Goal: Transaction & Acquisition: Purchase product/service

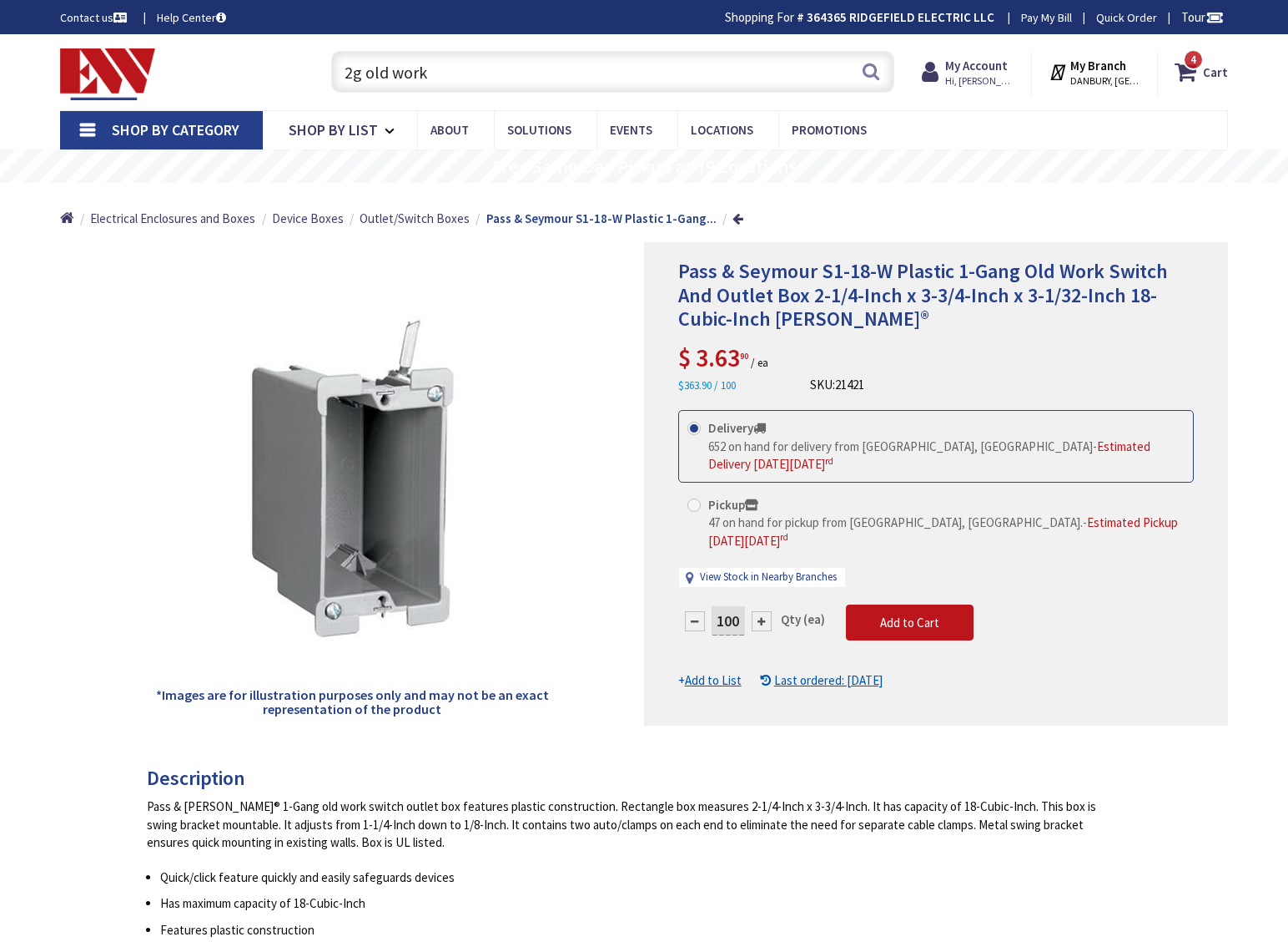
click at [1087, 194] on div "Home Electrical Enclosures and Boxes Device Boxes Outlet/Switch Boxes Pass & Se…" at bounding box center [644, 213] width 1251 height 60
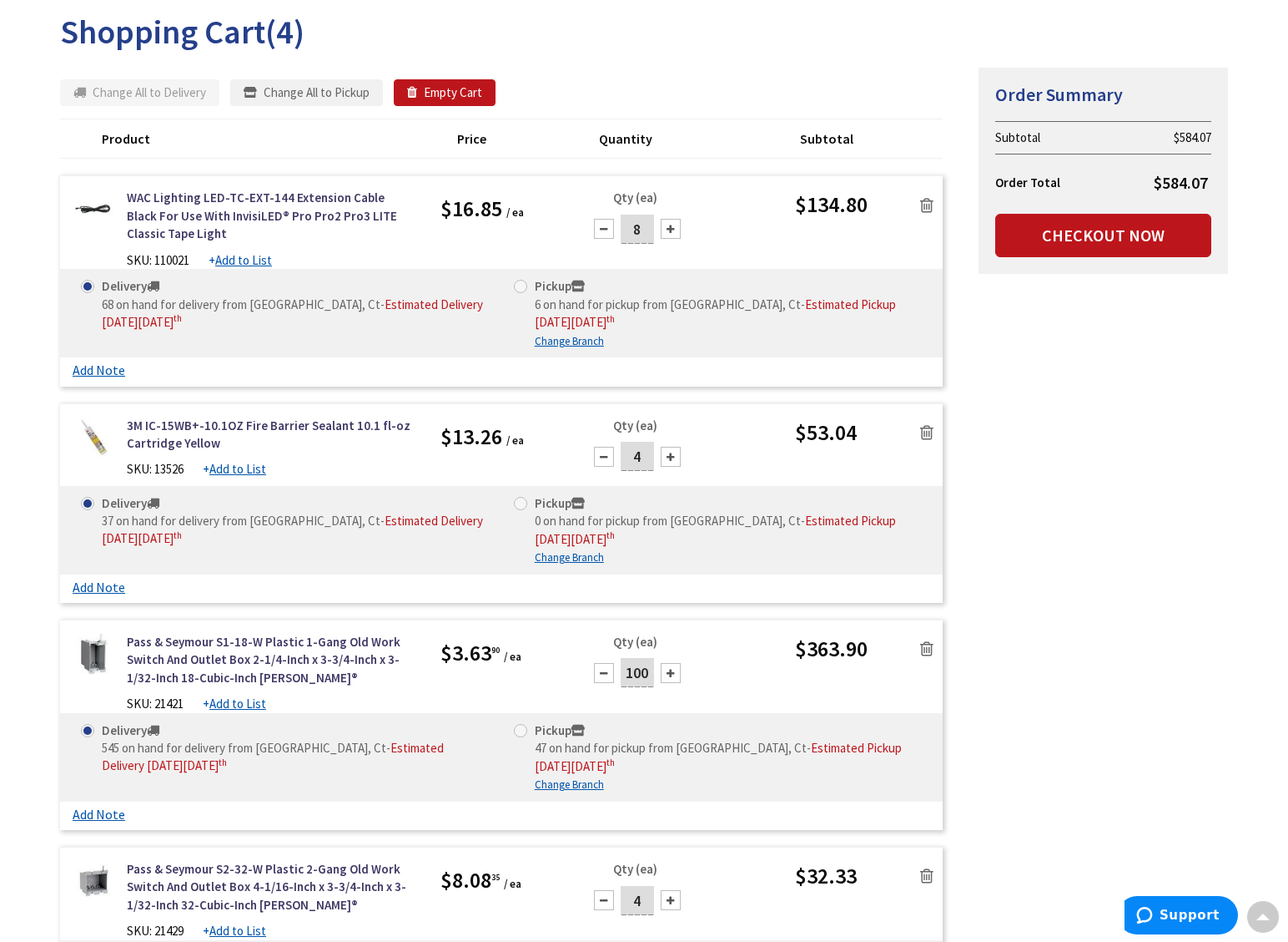
type input "CT-[GEOGRAPHIC_DATA], [GEOGRAPHIC_DATA]"
click at [604, 227] on div at bounding box center [604, 229] width 20 height 20
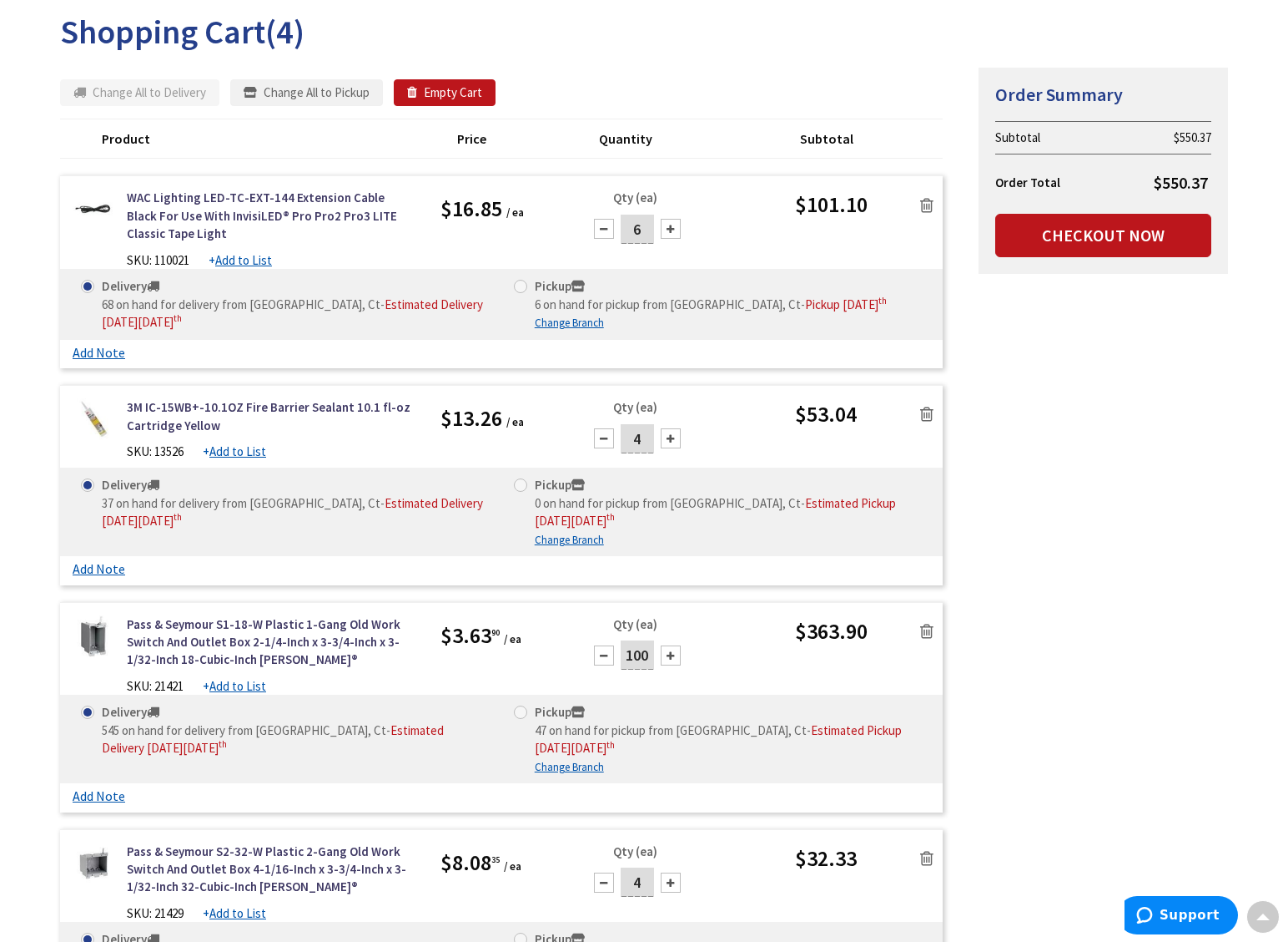
click at [671, 235] on div at bounding box center [671, 229] width 20 height 20
type input "8"
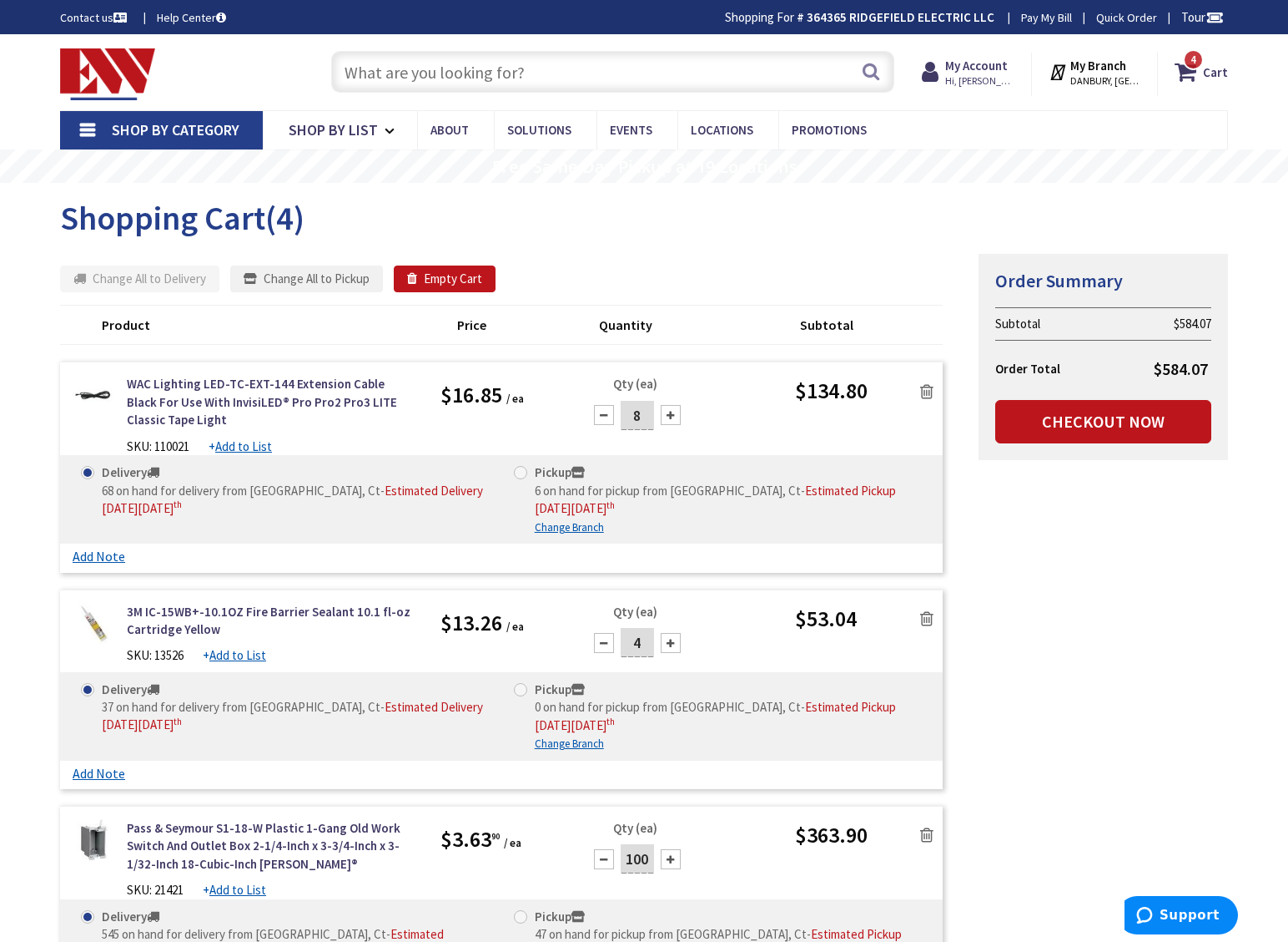
click at [383, 78] on input "text" at bounding box center [613, 72] width 564 height 42
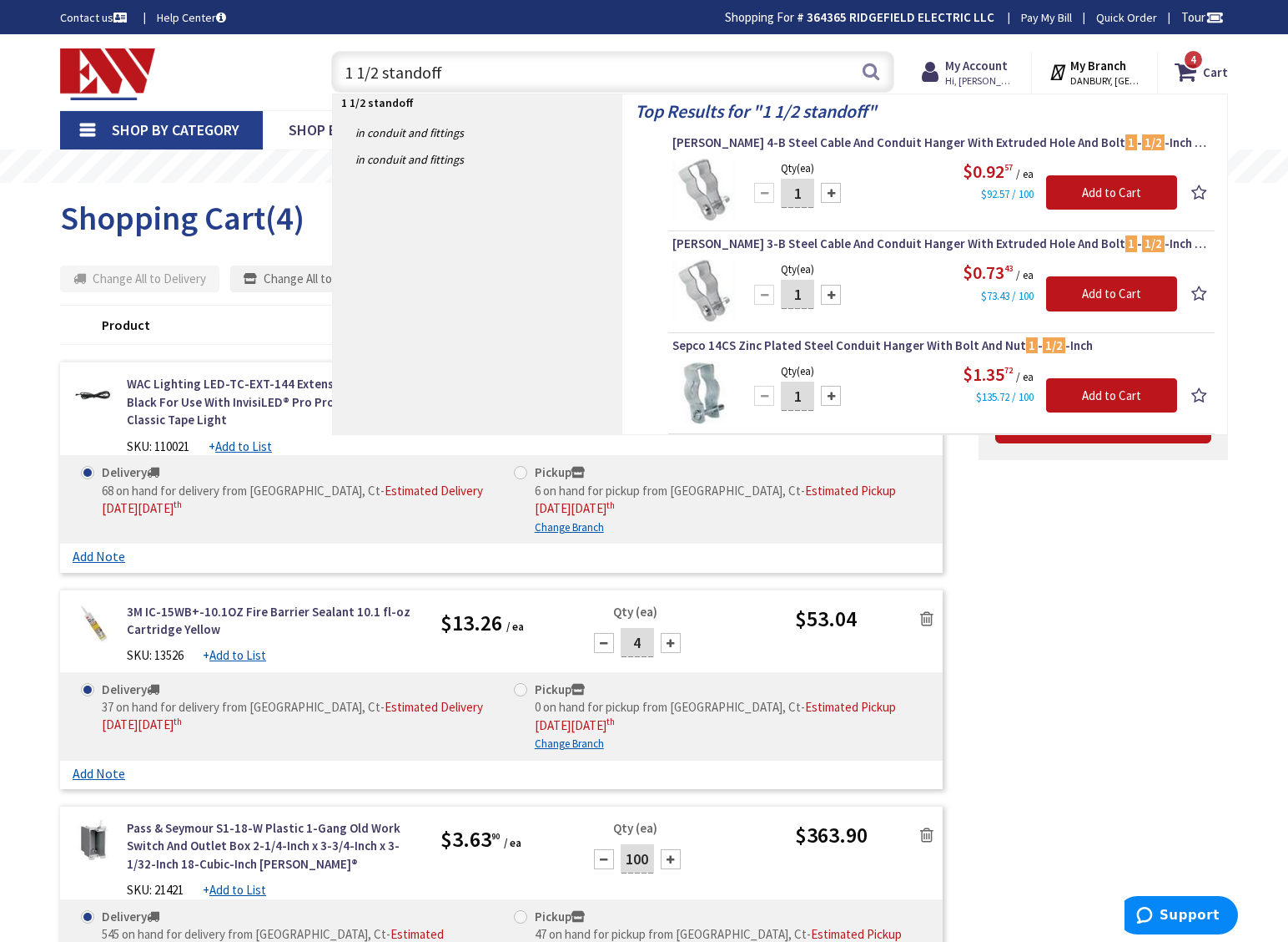
type input "1 1/2 standoff"
click at [832, 291] on div at bounding box center [832, 295] width 20 height 20
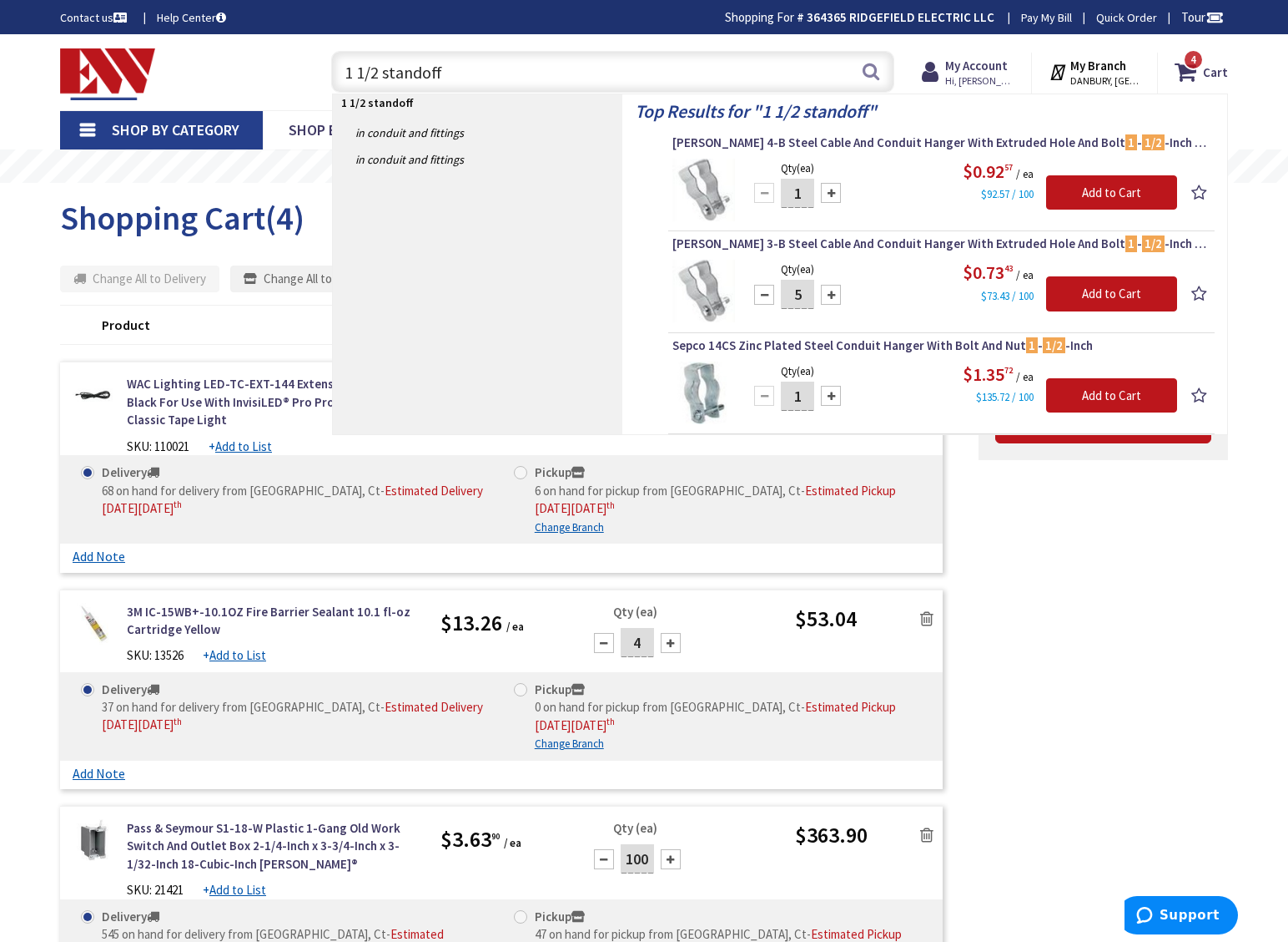
click at [832, 291] on div at bounding box center [832, 295] width 20 height 20
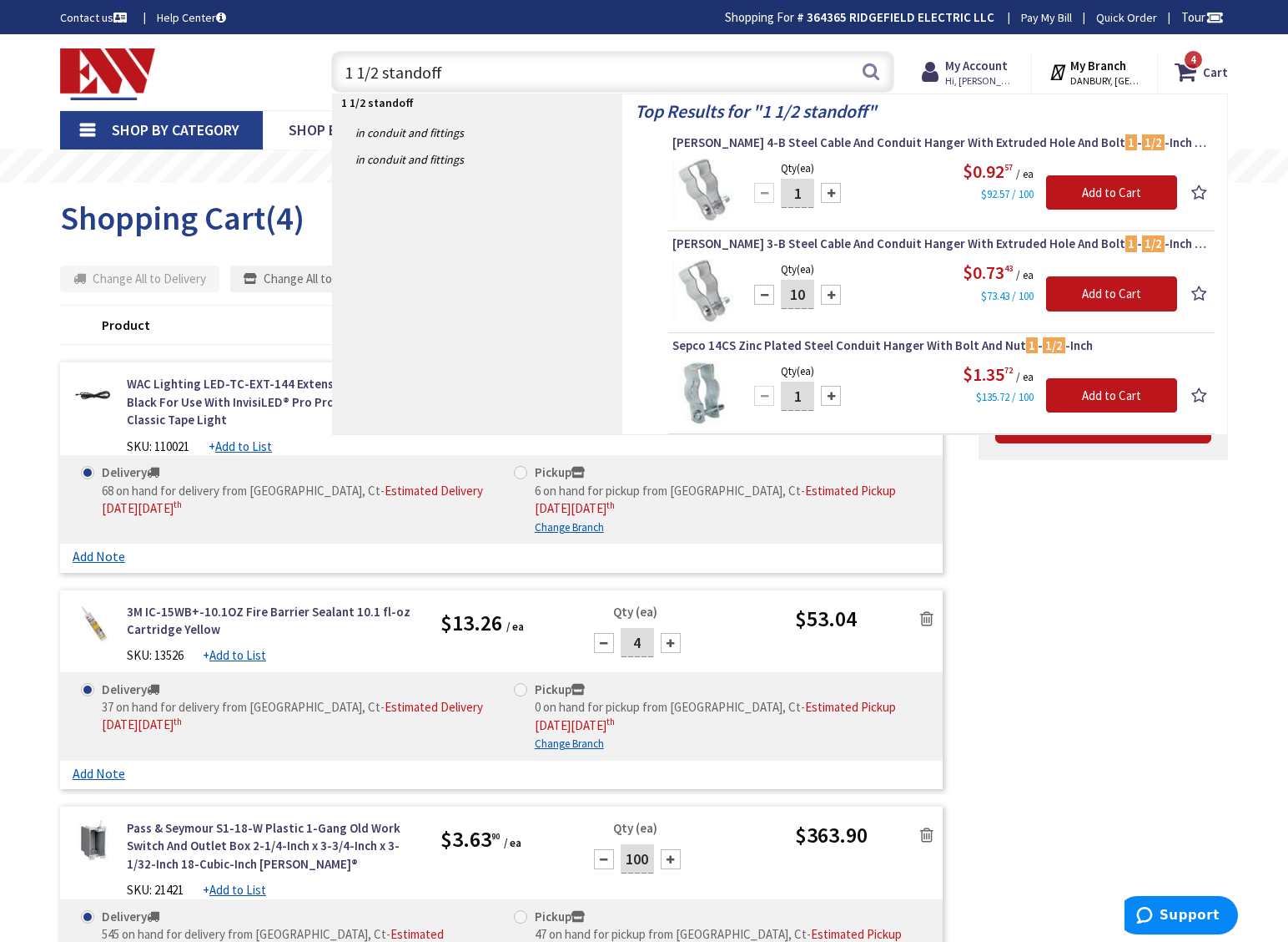
click at [832, 290] on div at bounding box center [832, 295] width 20 height 20
type input "12"
click at [1106, 286] on input "Add to Cart" at bounding box center [1112, 293] width 131 height 35
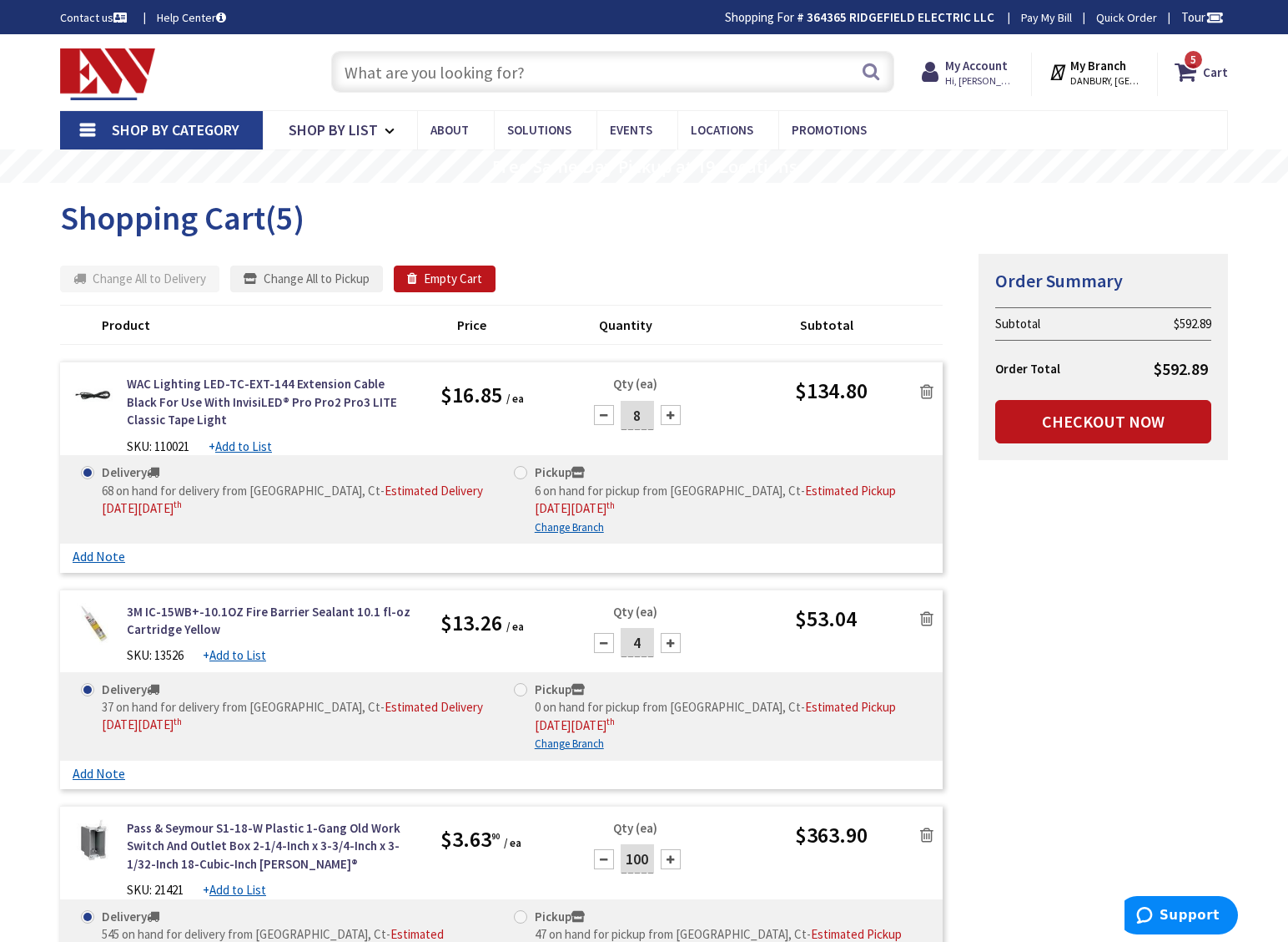
click at [418, 71] on input "text" at bounding box center [613, 72] width 564 height 42
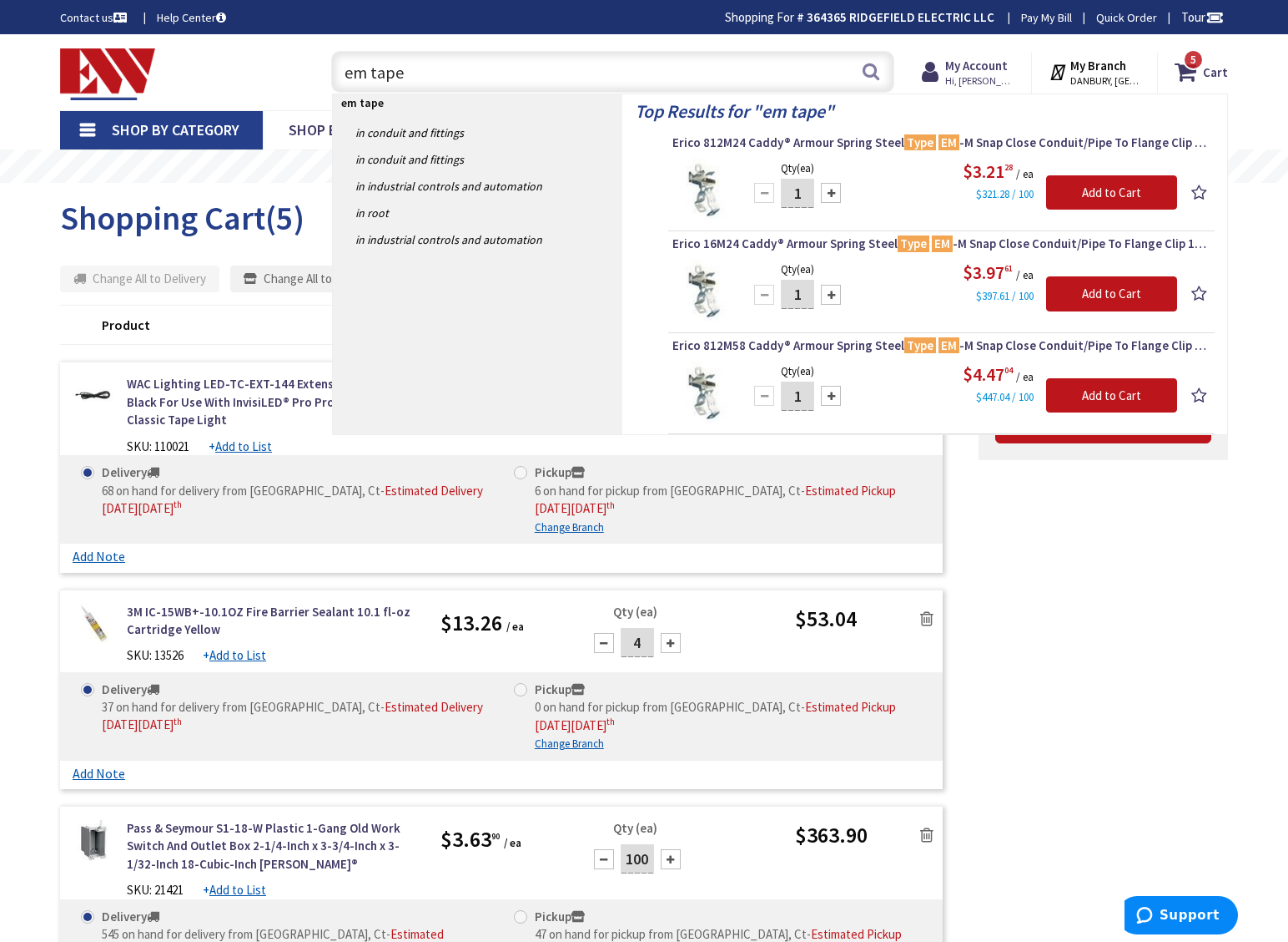
click at [353, 83] on input "em tape" at bounding box center [613, 72] width 564 height 42
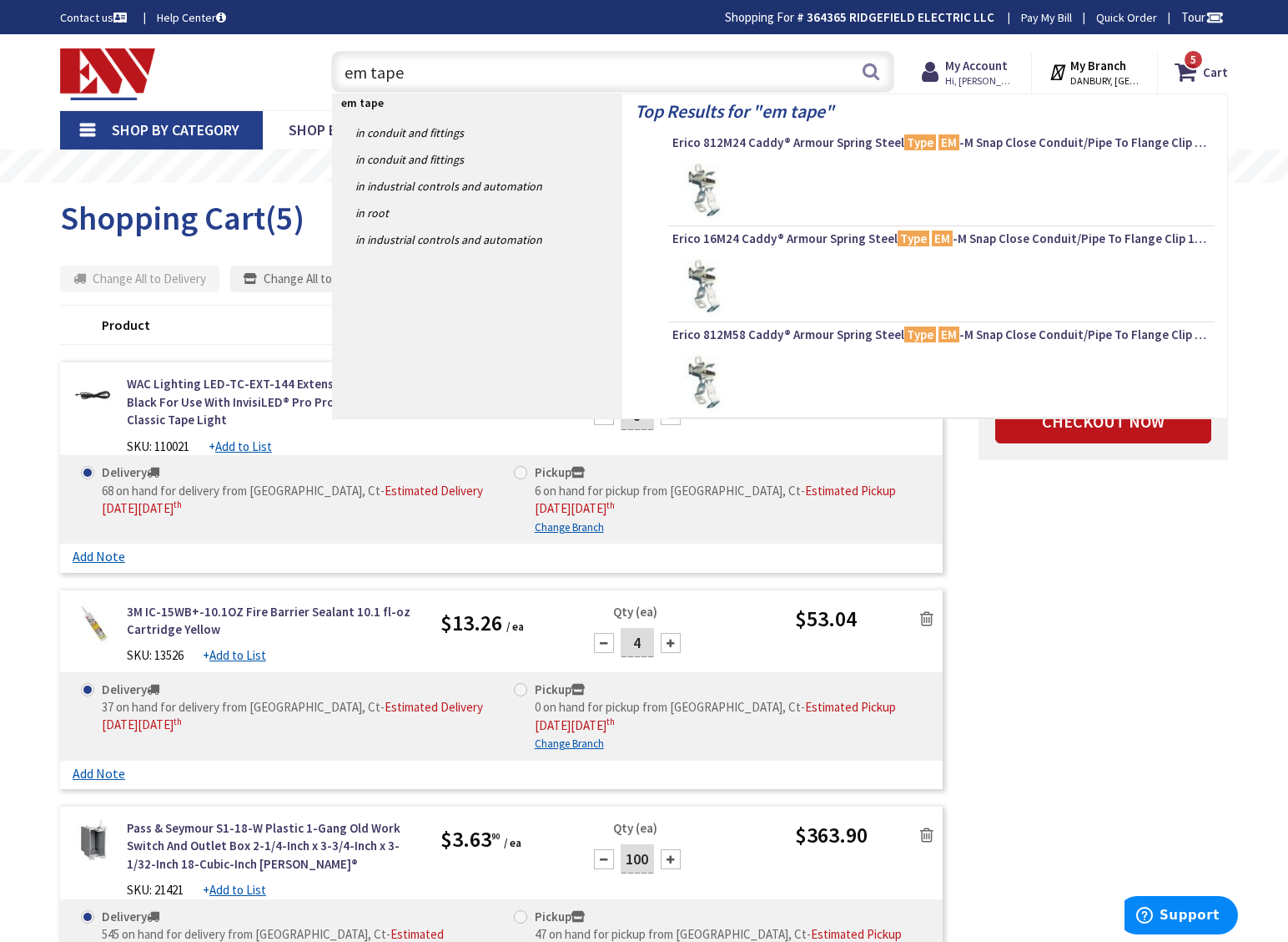
click at [352, 72] on input "em tape" at bounding box center [613, 72] width 564 height 42
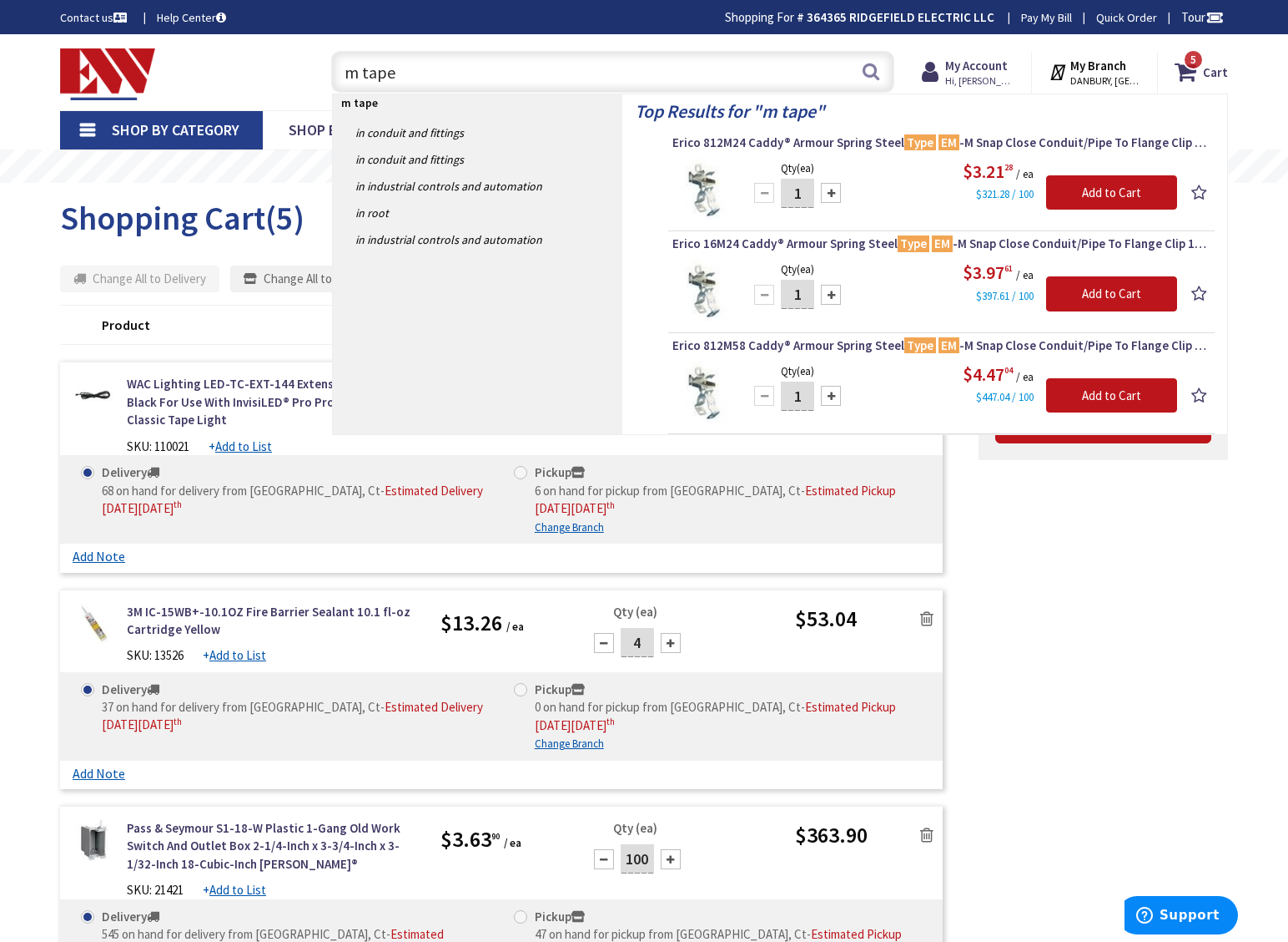
type input "3m tape"
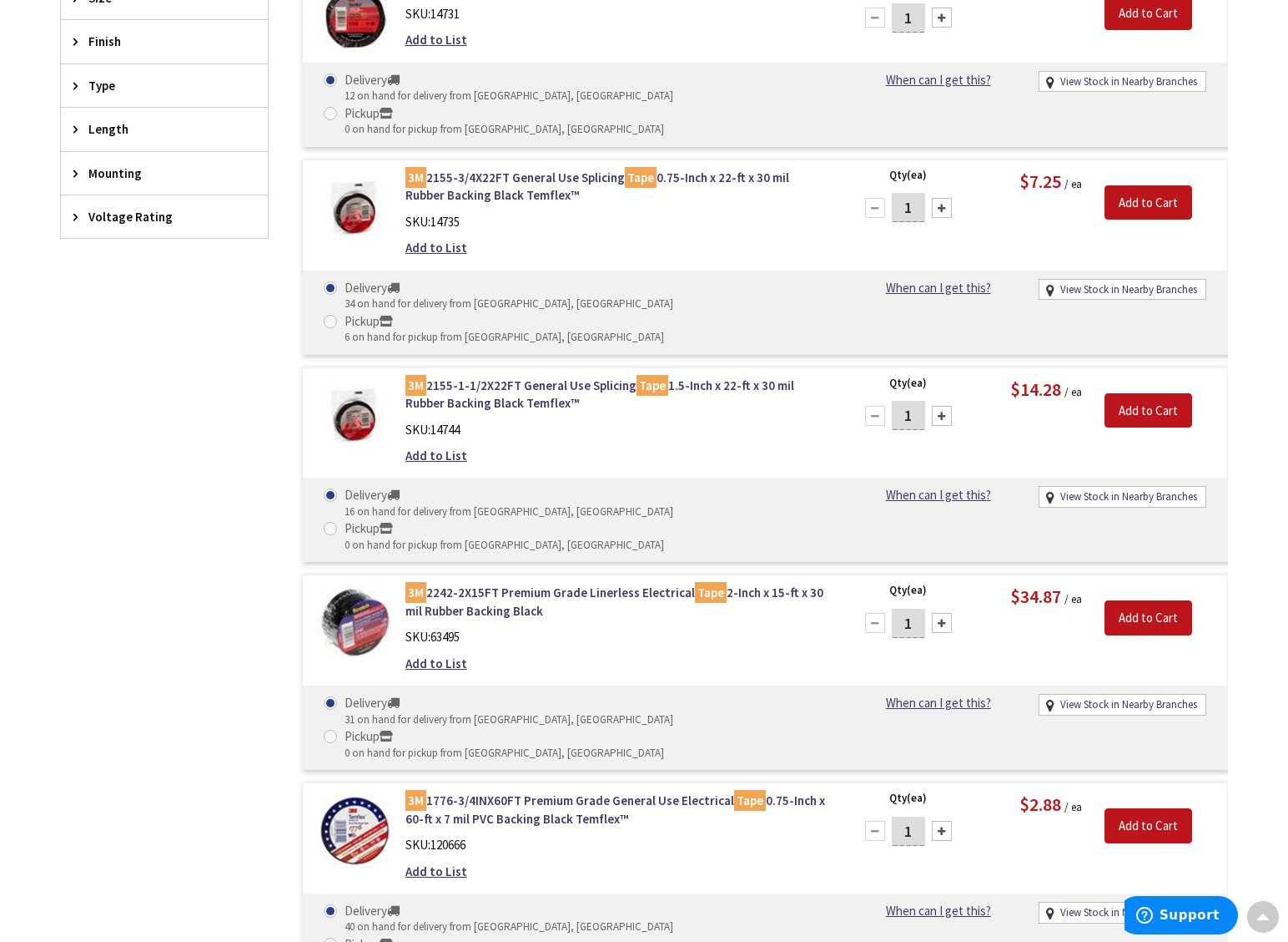
scroll to position [803, 0]
click at [1124, 600] on input "Add to Cart" at bounding box center [1148, 617] width 88 height 35
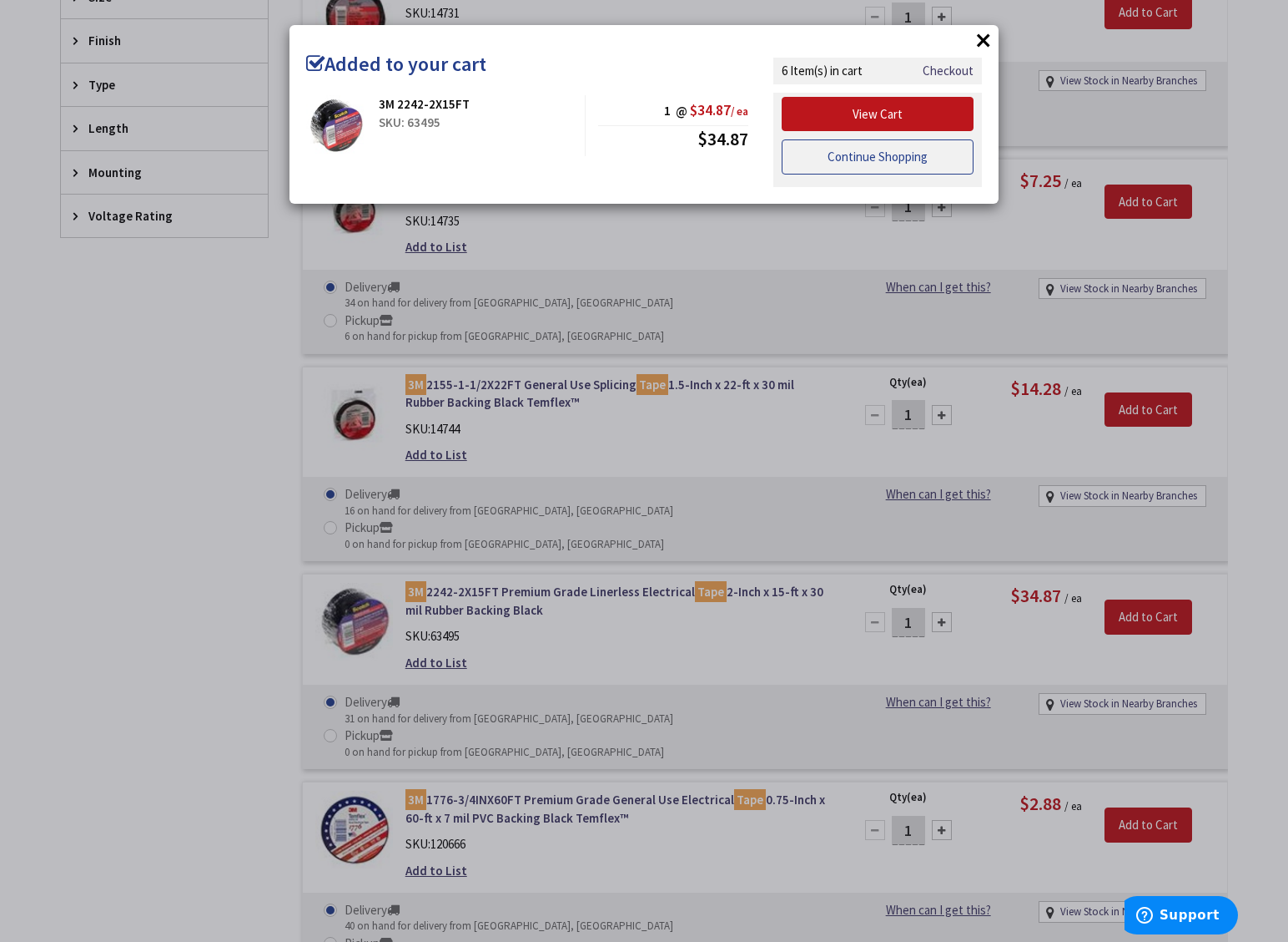
click at [875, 164] on link "Continue Shopping" at bounding box center [877, 157] width 192 height 35
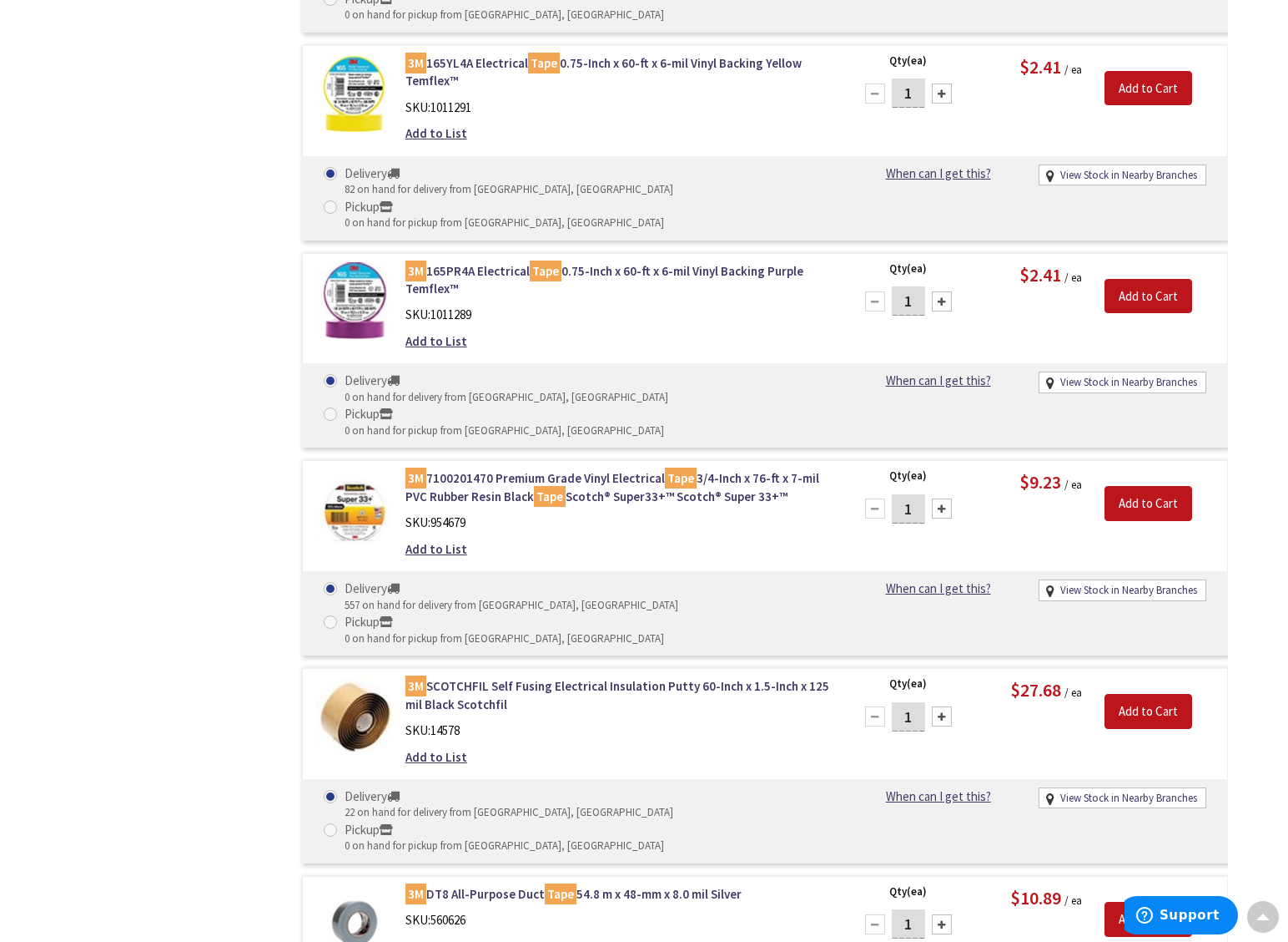
scroll to position [3019, 0]
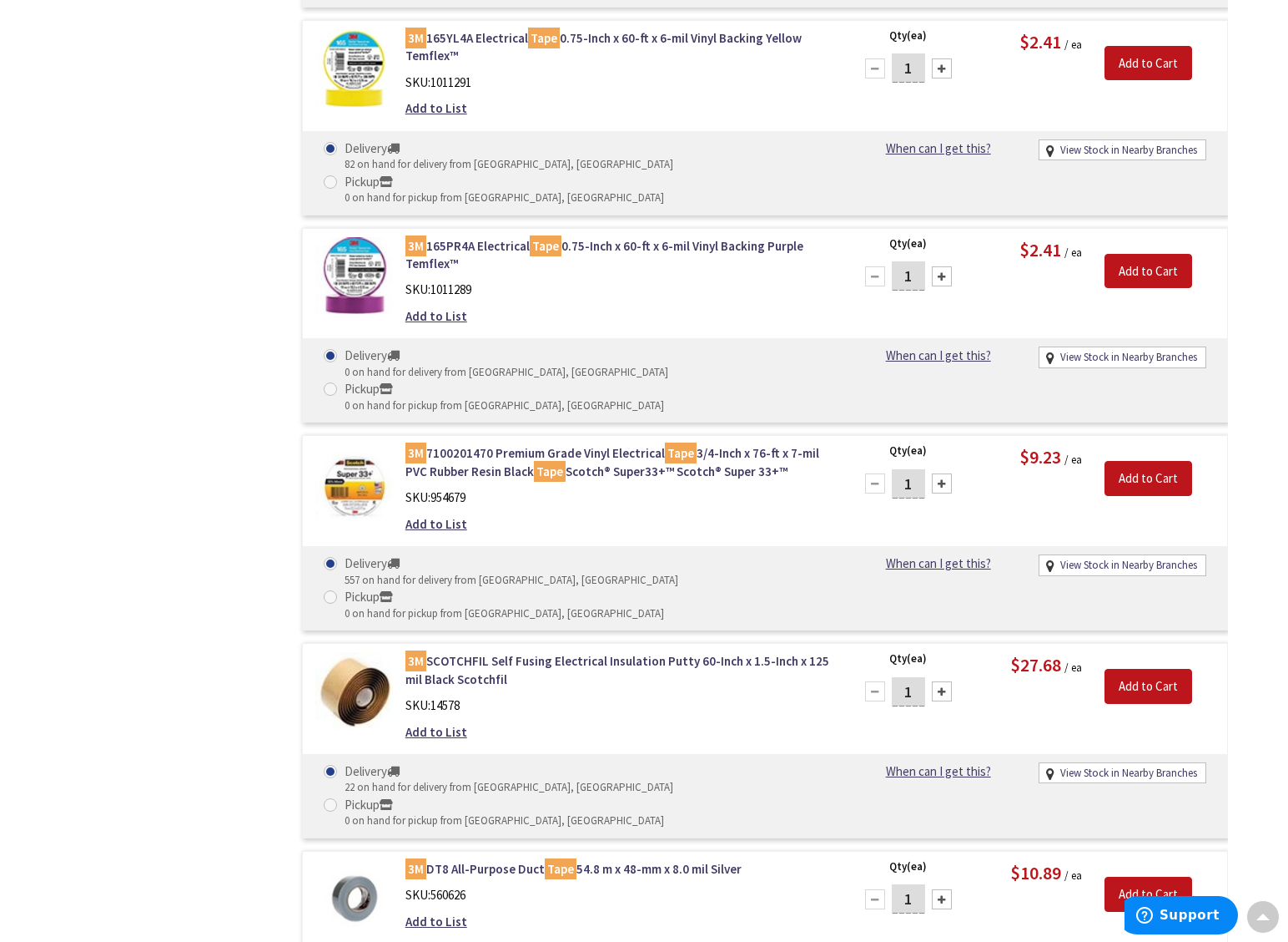
type input "3"
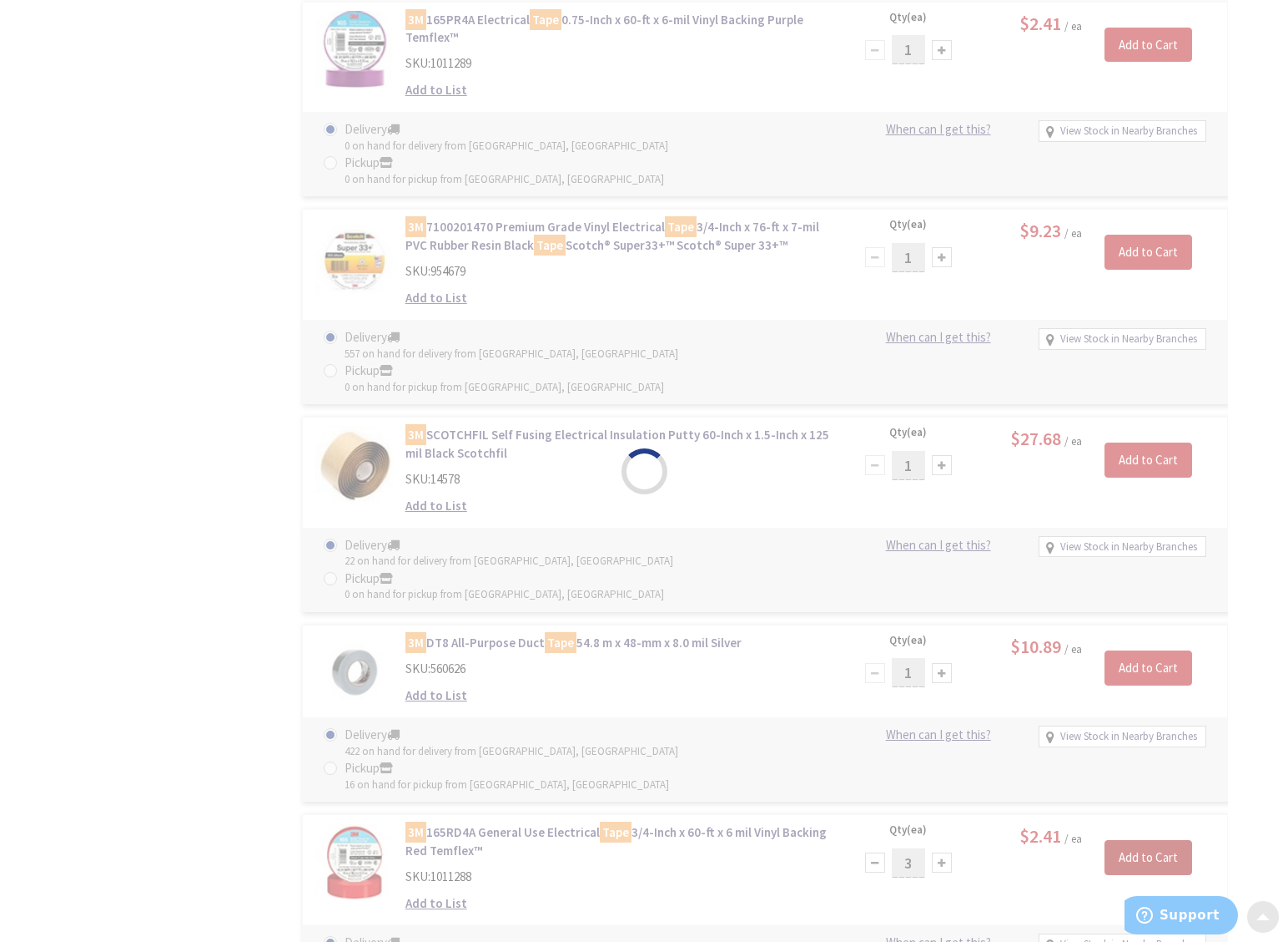
scroll to position [3331, 0]
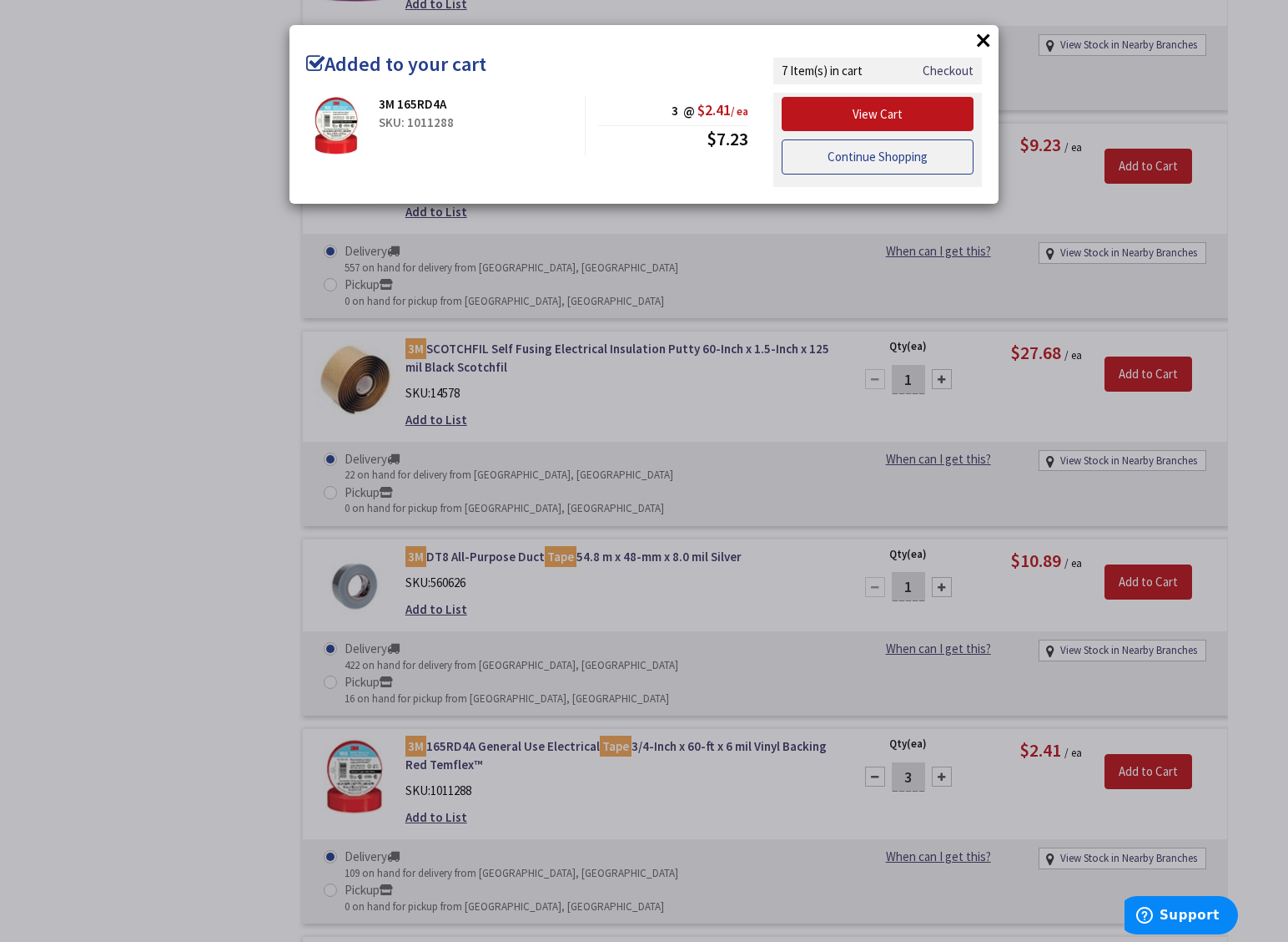
click at [877, 163] on link "Continue Shopping" at bounding box center [877, 157] width 192 height 35
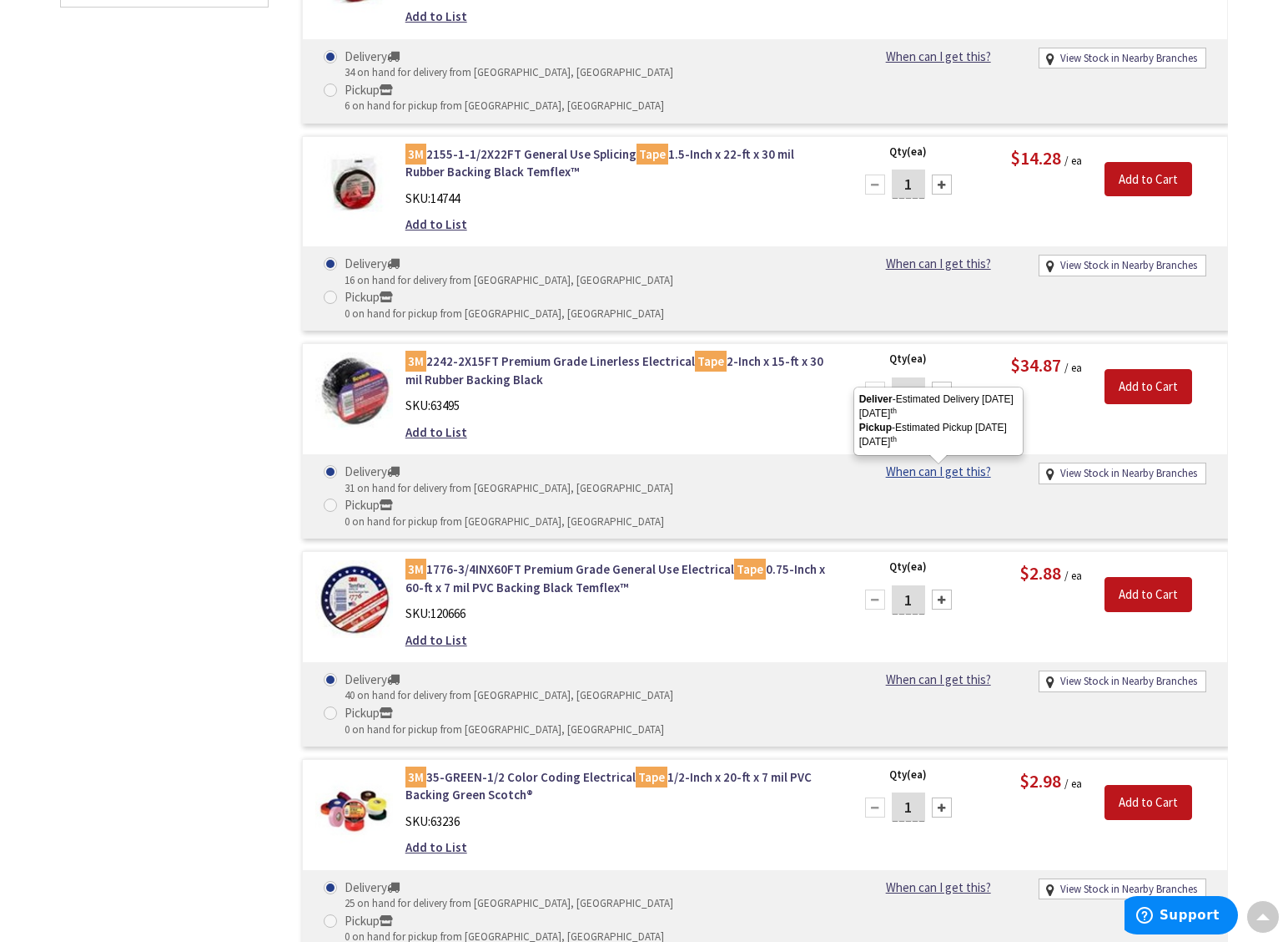
scroll to position [1037, 0]
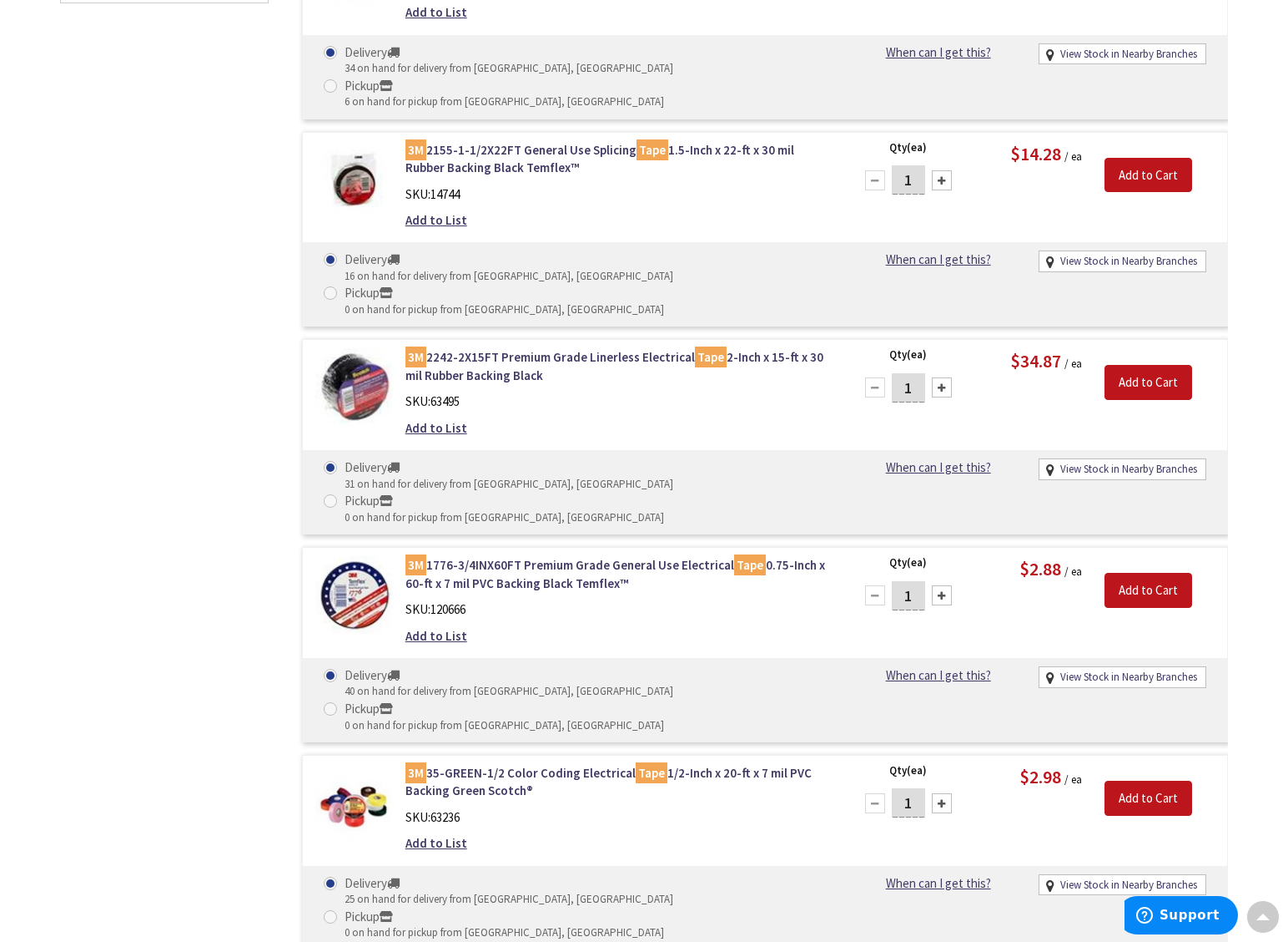
click at [942, 585] on div at bounding box center [942, 595] width 20 height 20
type input "4"
click at [1160, 572] on input "Add to Cart" at bounding box center [1148, 589] width 88 height 35
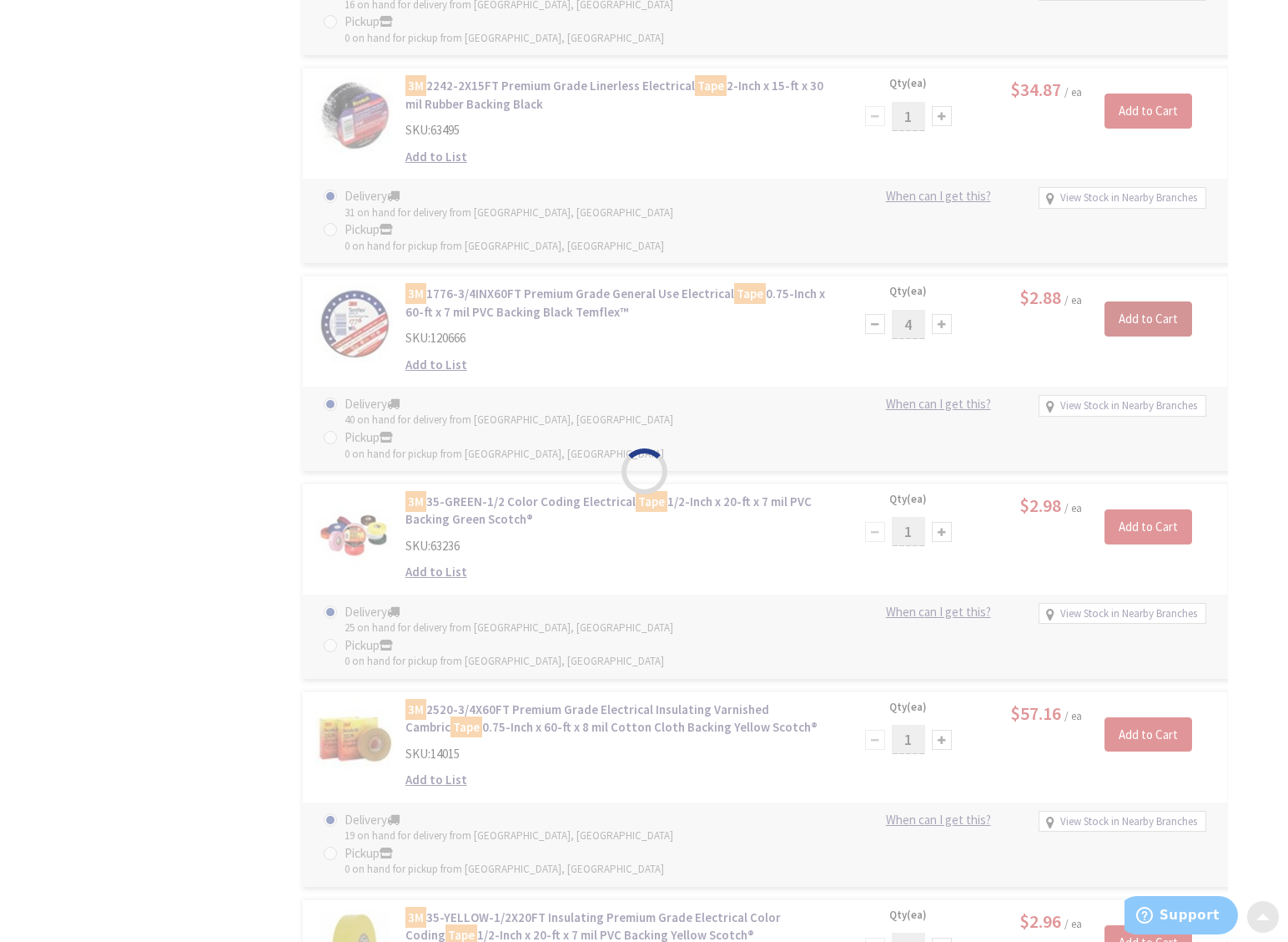
scroll to position [1488, 0]
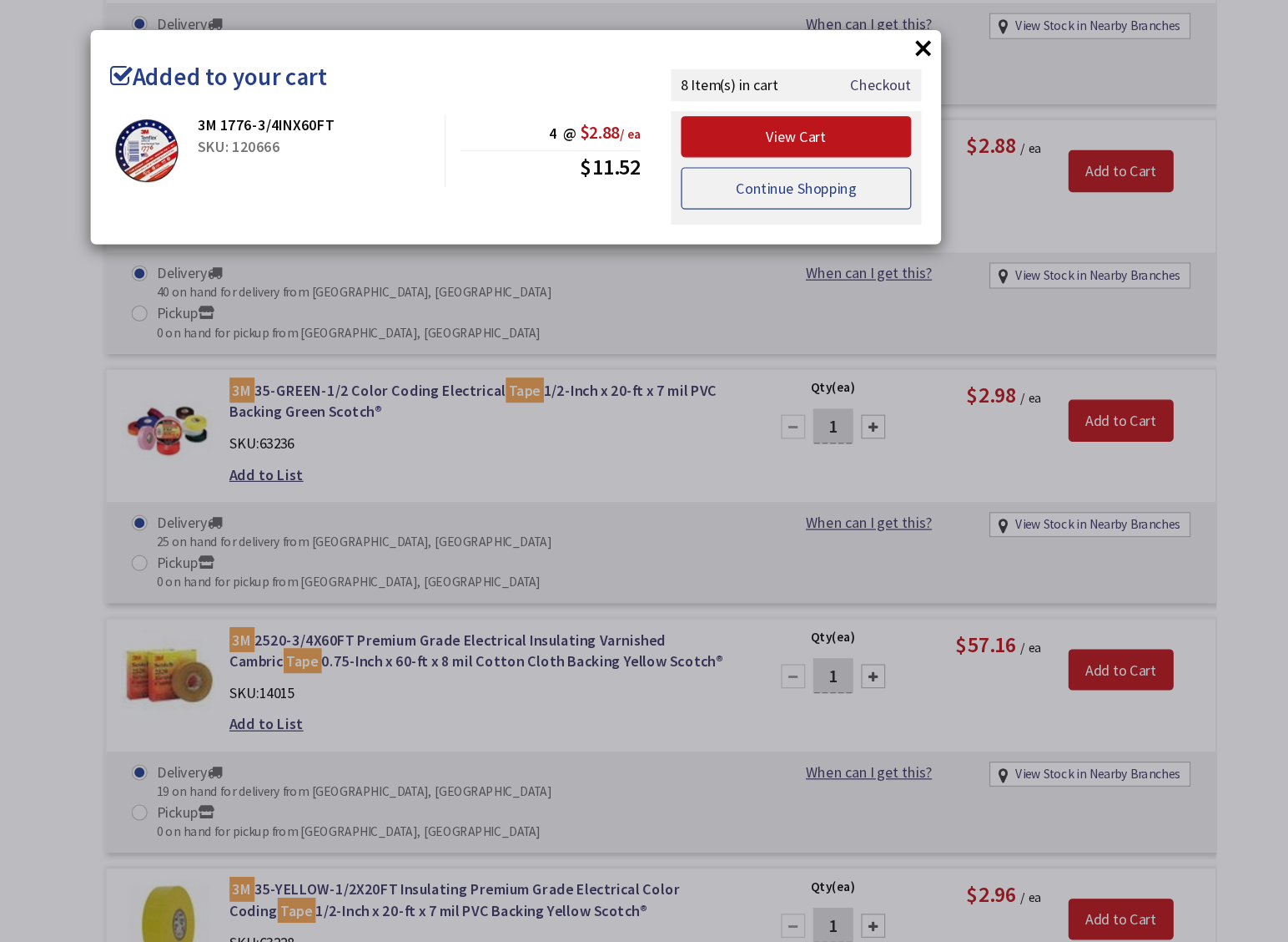
click at [878, 148] on link "Continue Shopping" at bounding box center [877, 157] width 192 height 35
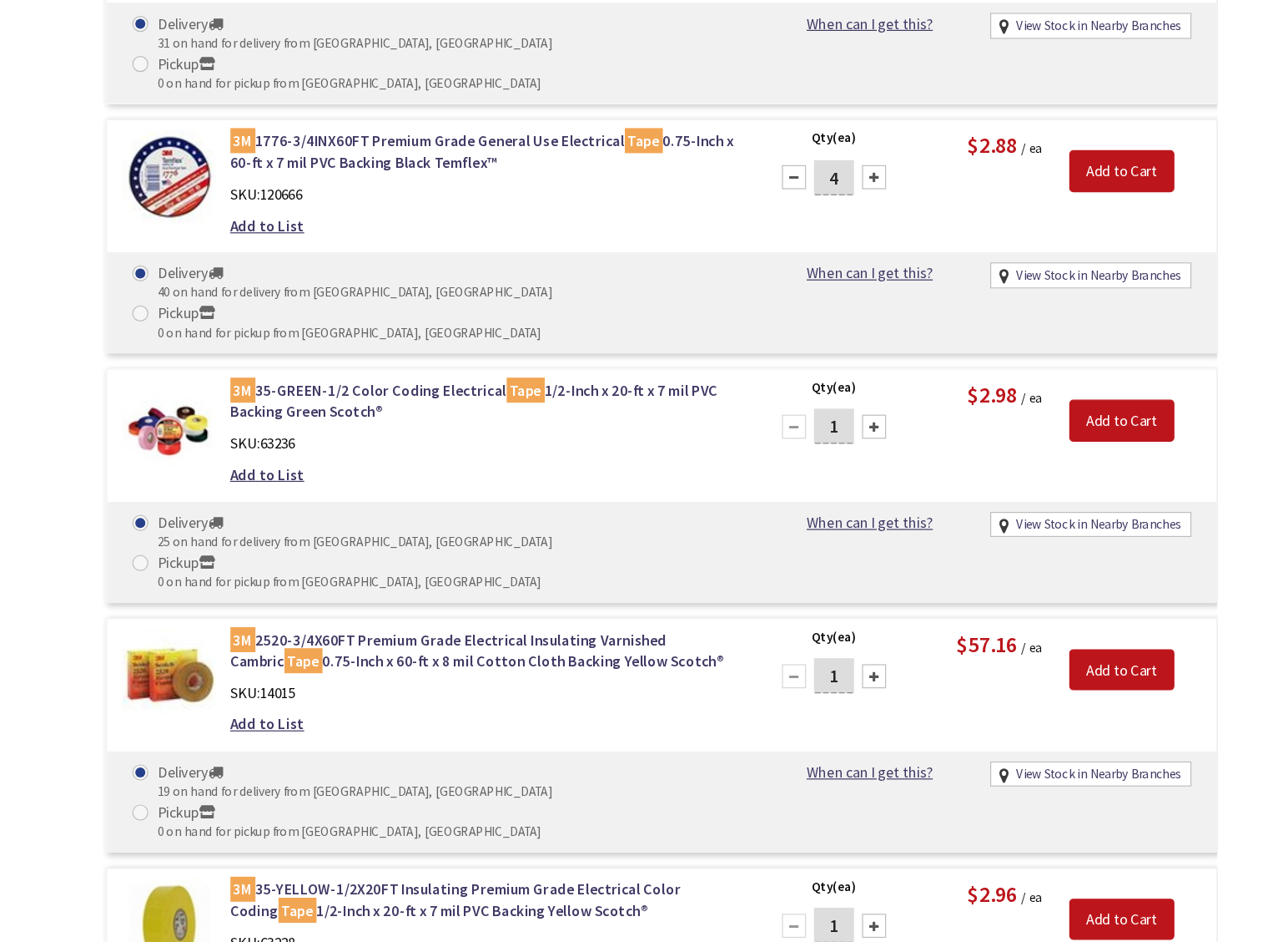
scroll to position [1455, 0]
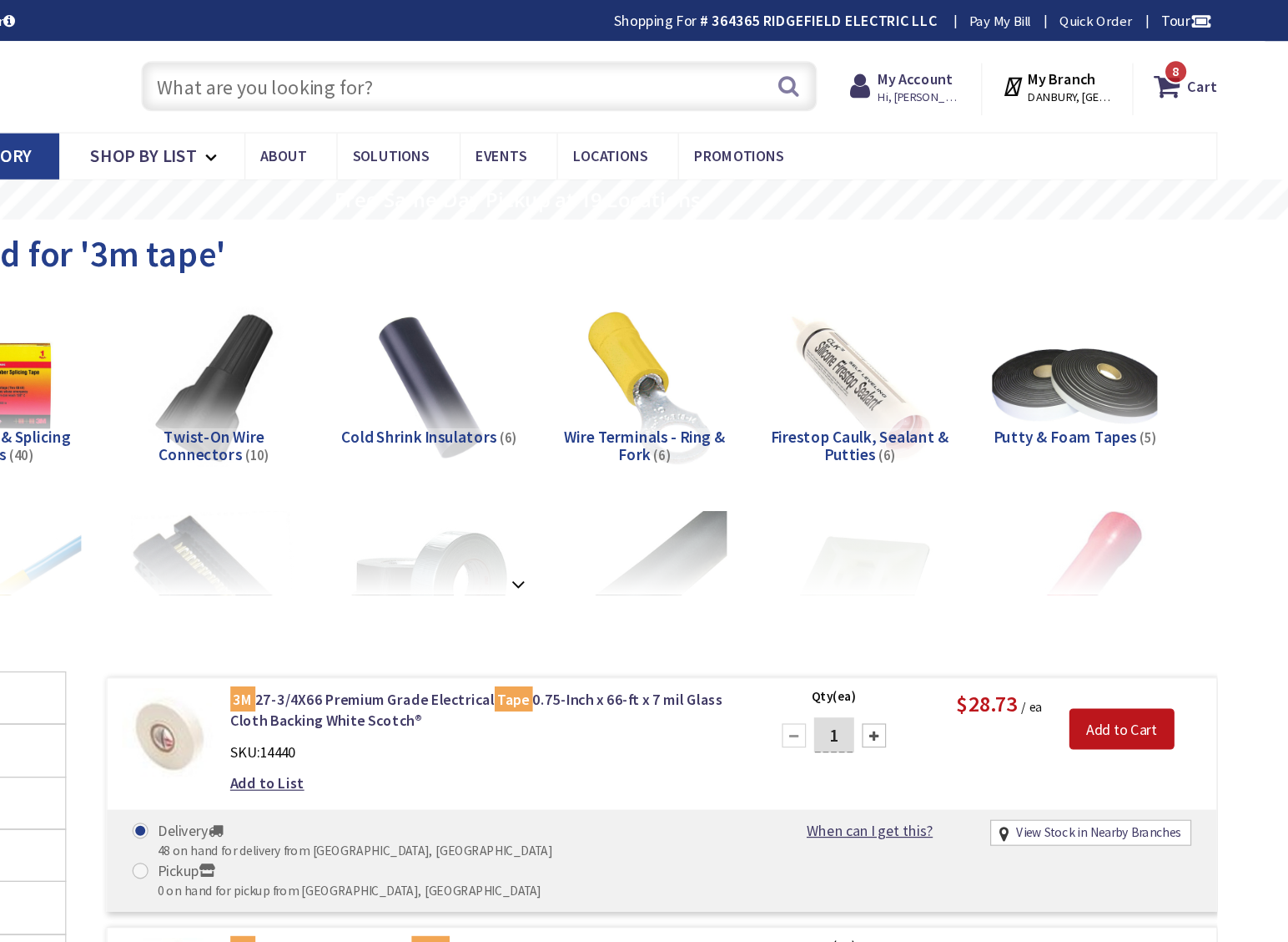
click at [462, 88] on input "text" at bounding box center [613, 72] width 564 height 42
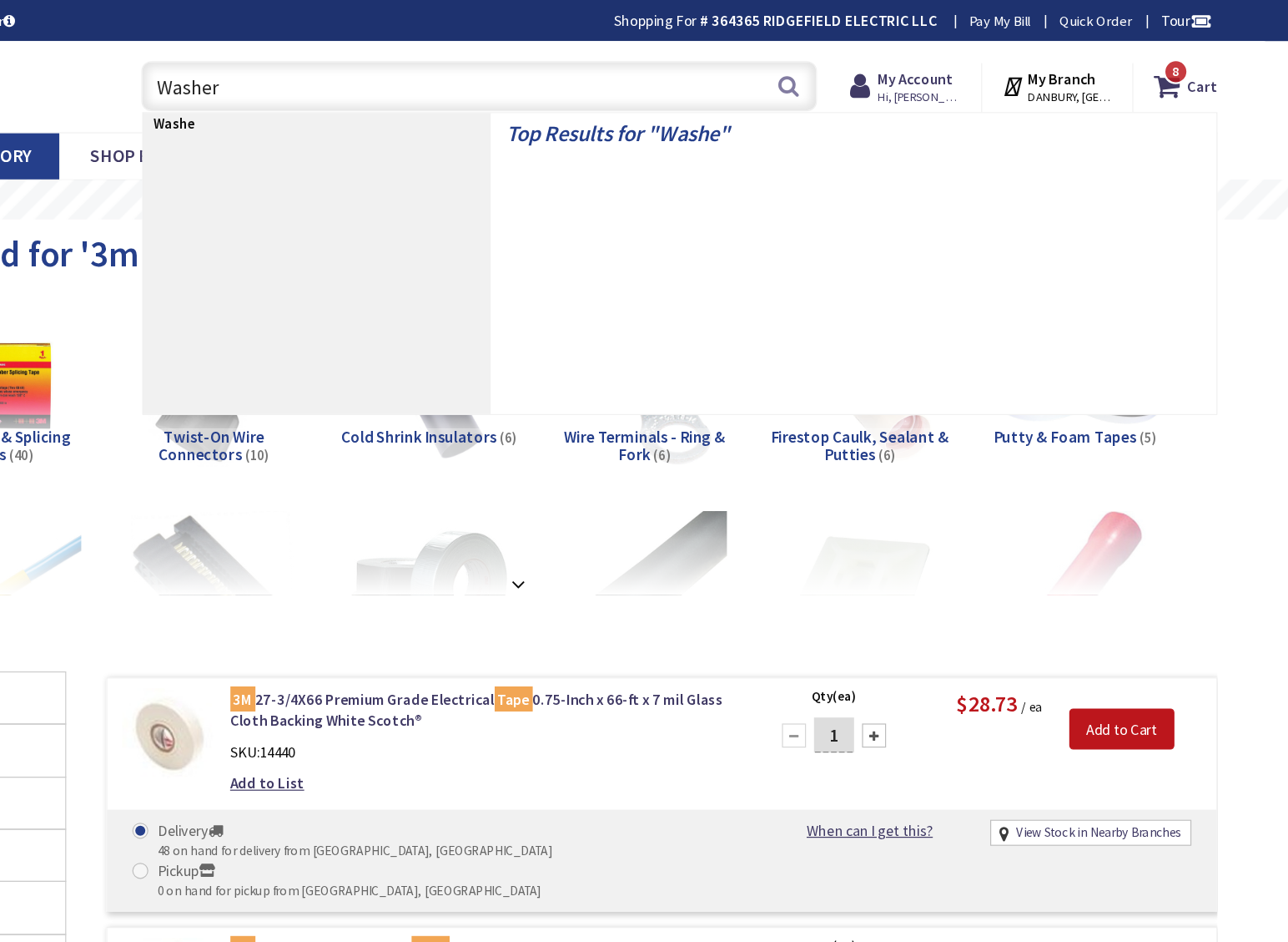
type input "Washers"
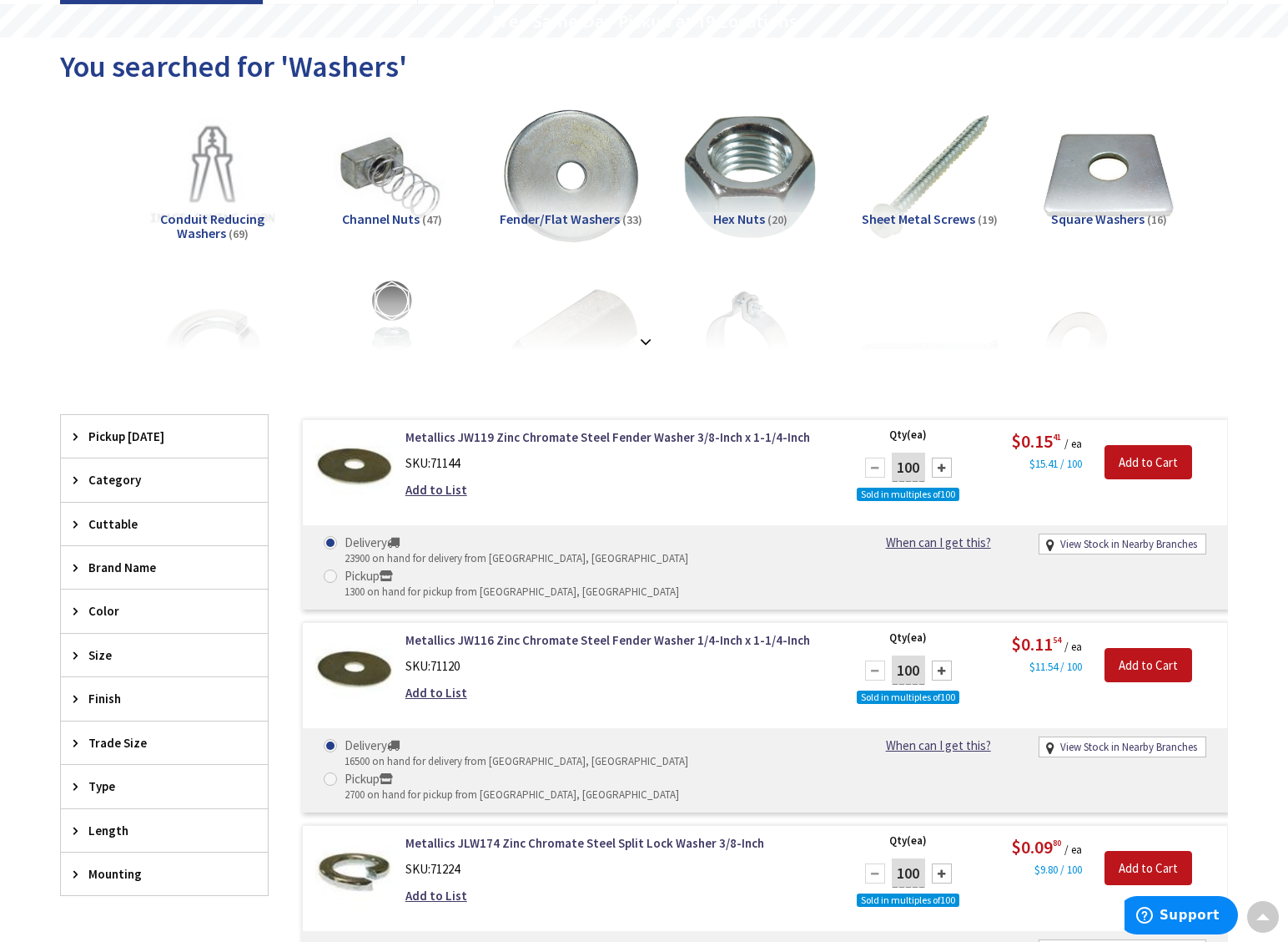
scroll to position [148, 0]
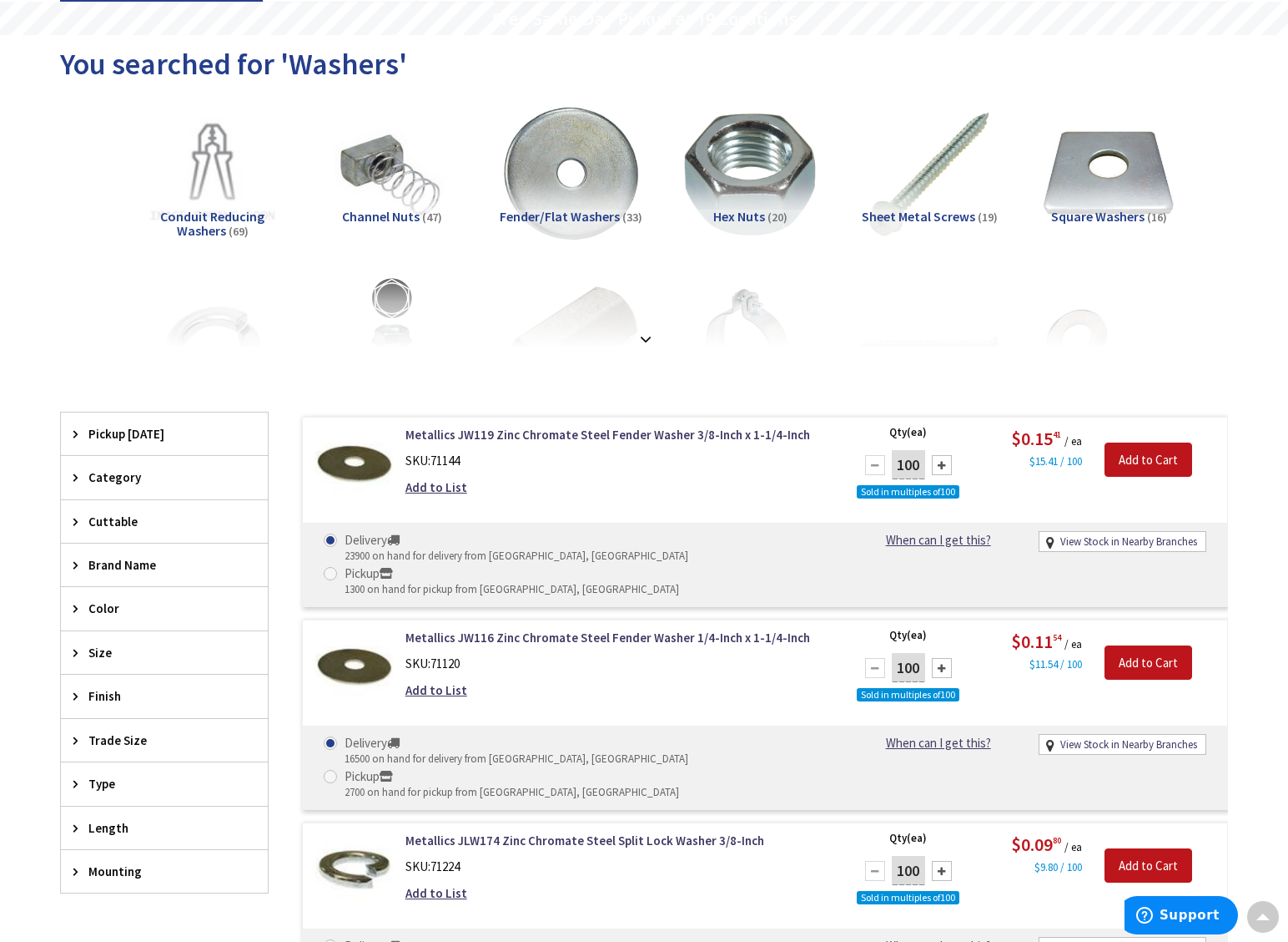
click at [942, 658] on div at bounding box center [942, 668] width 20 height 20
click at [939, 658] on div at bounding box center [942, 668] width 20 height 20
type input "300"
click at [1132, 646] on input "Add to Cart" at bounding box center [1148, 663] width 88 height 35
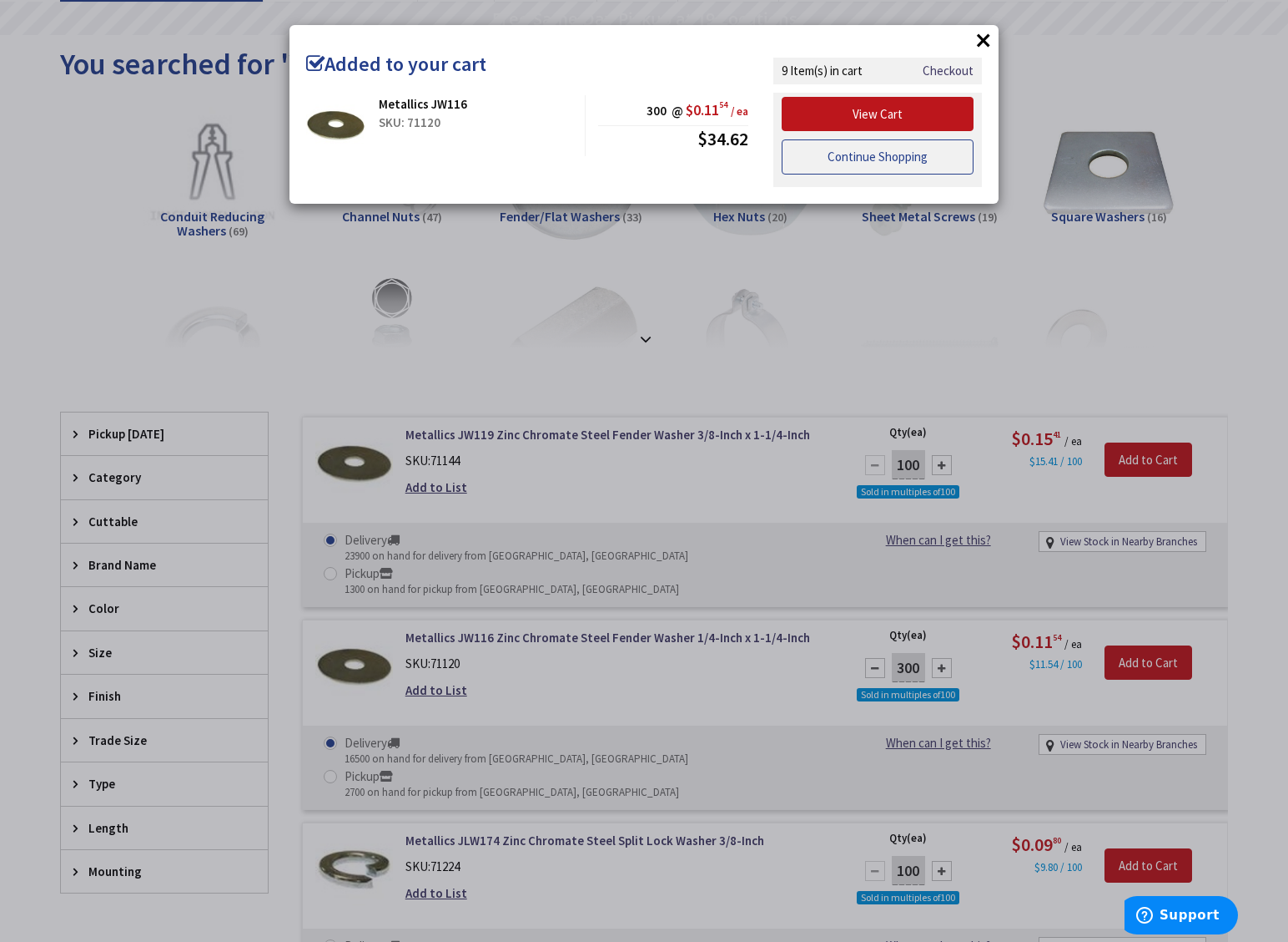
click at [895, 155] on link "Continue Shopping" at bounding box center [877, 157] width 192 height 35
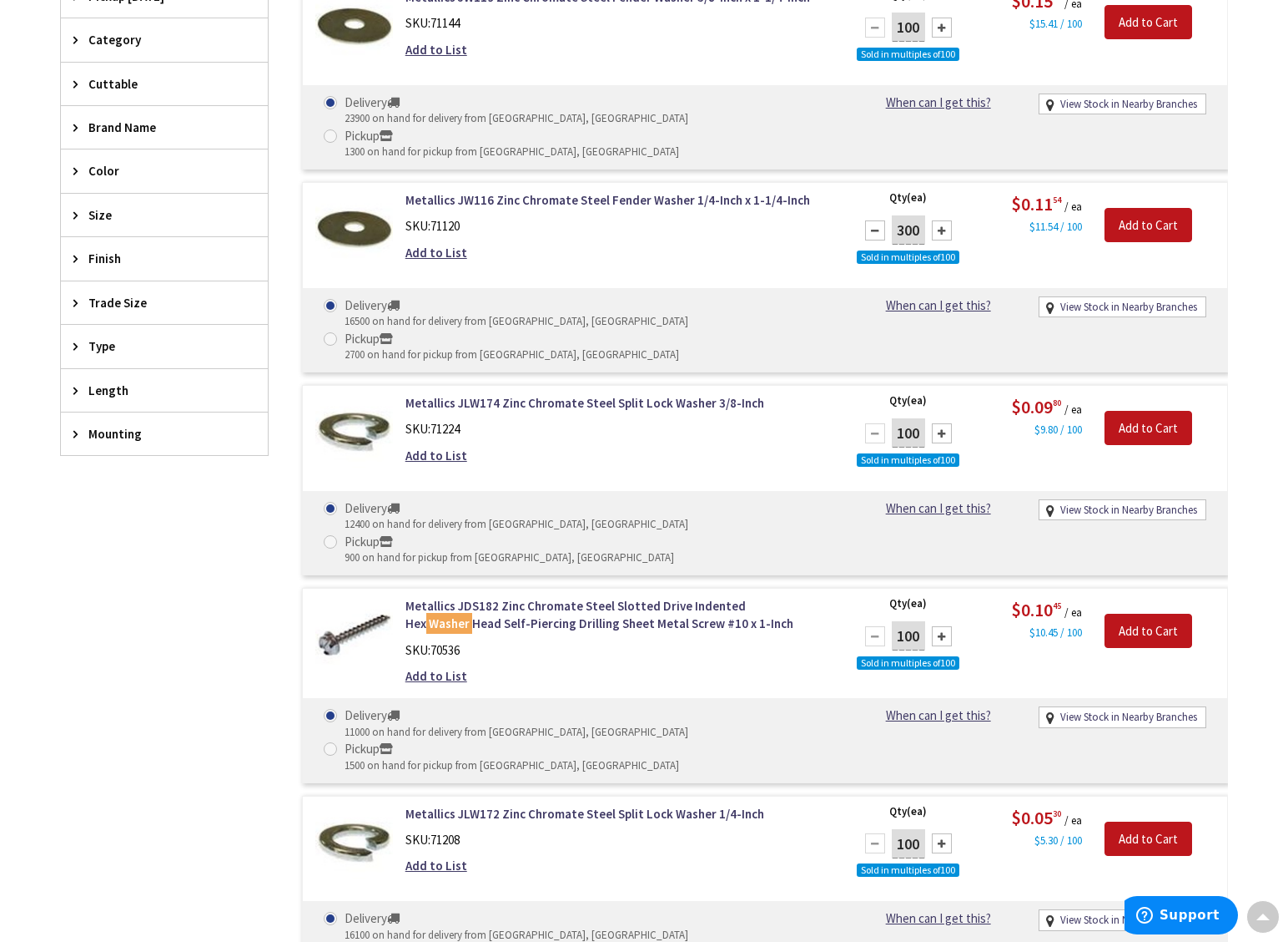
scroll to position [871, 0]
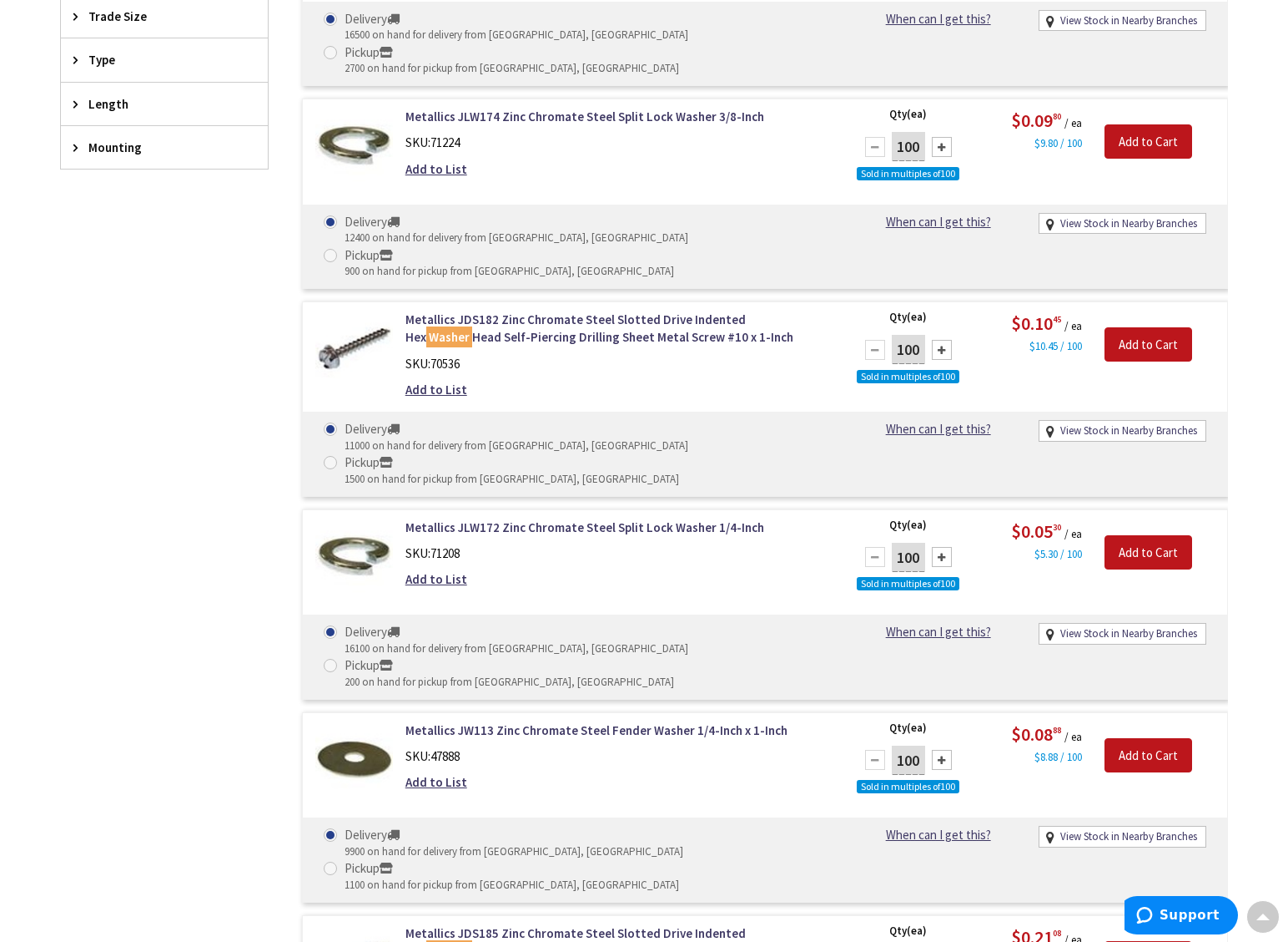
click at [942, 750] on div at bounding box center [942, 760] width 20 height 20
click at [882, 750] on div at bounding box center [875, 760] width 20 height 20
type input "100"
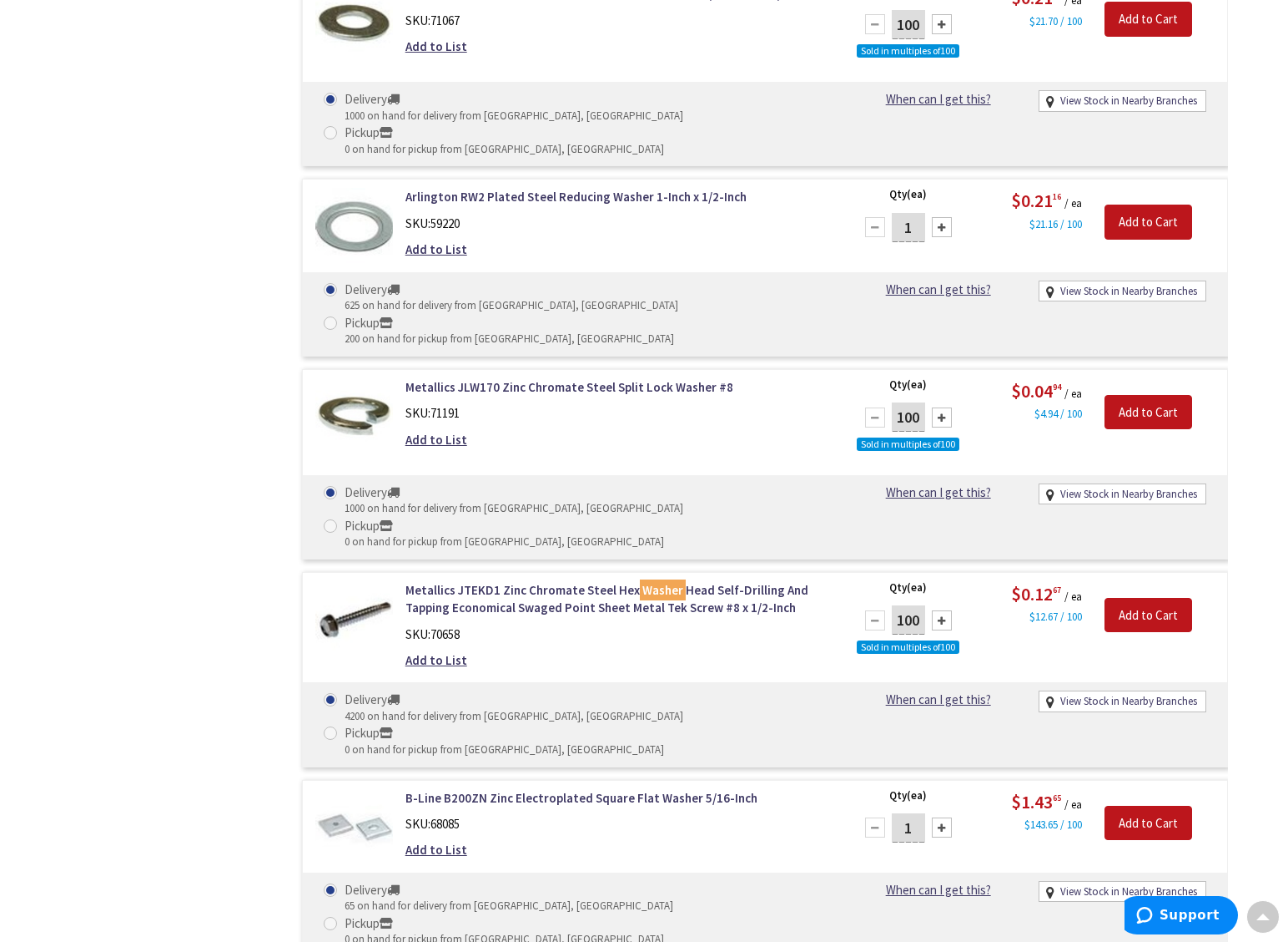
scroll to position [7313, 0]
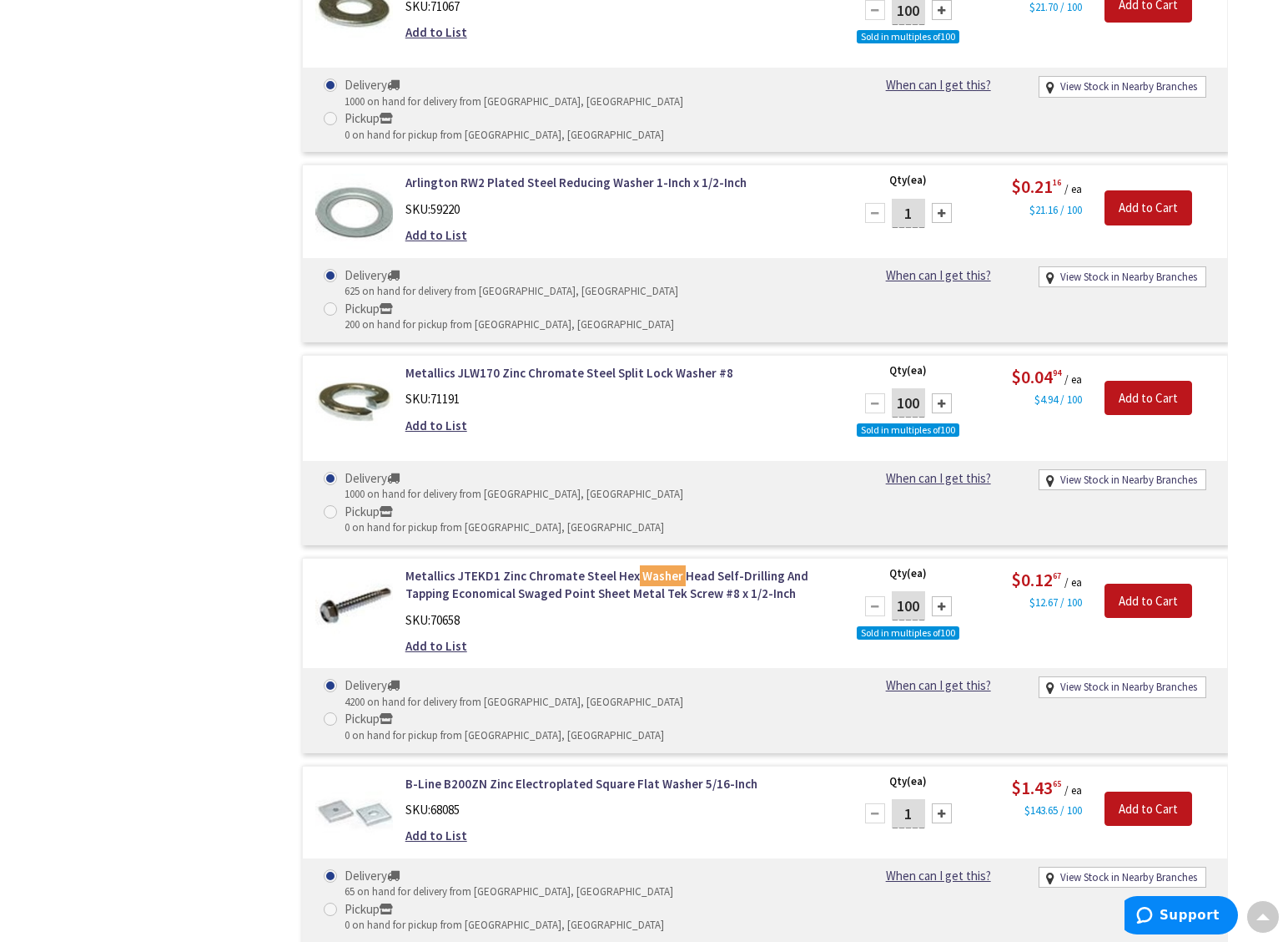
type input "16"
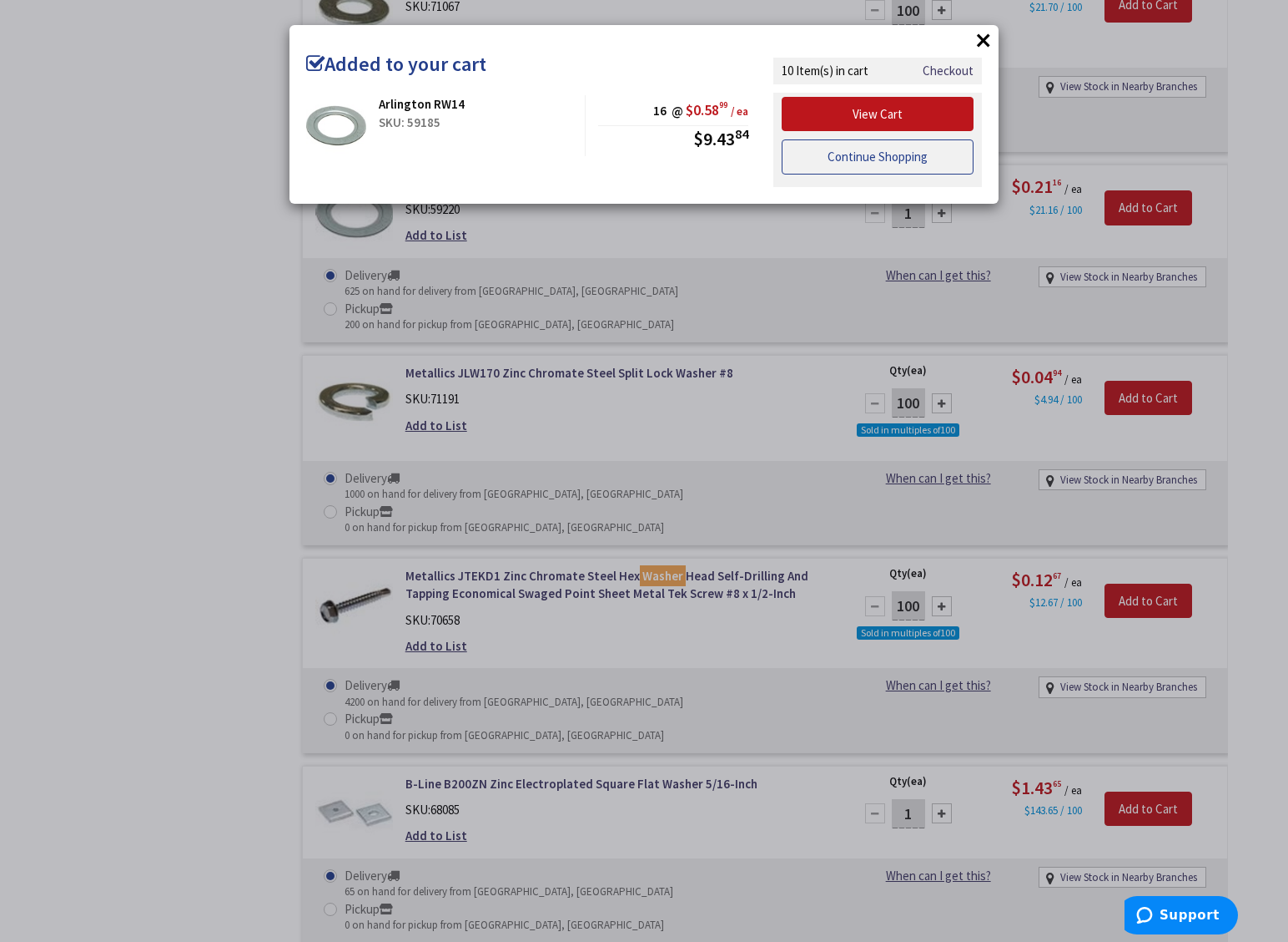
click at [923, 156] on link "Continue Shopping" at bounding box center [877, 157] width 192 height 35
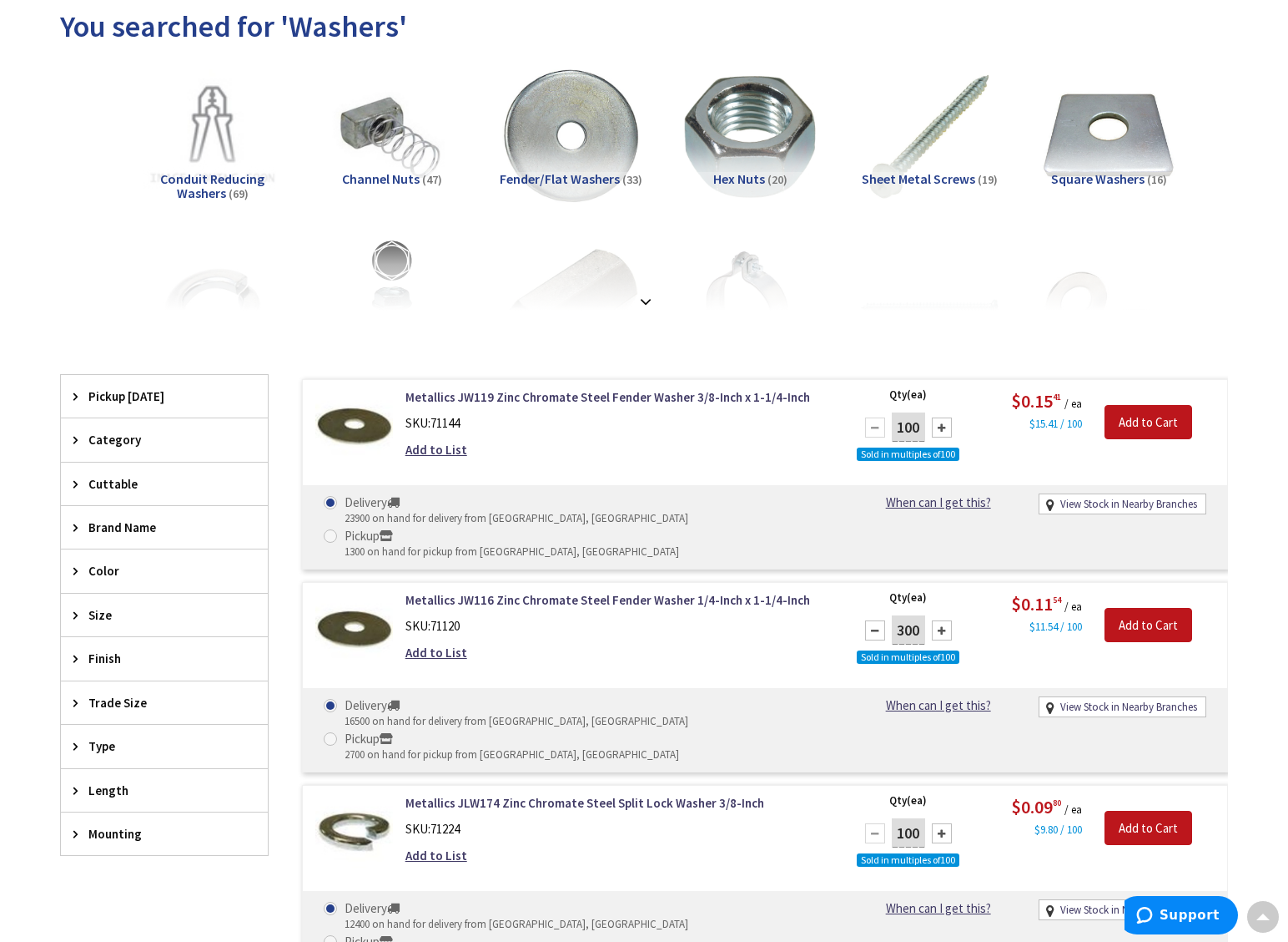
scroll to position [0, 0]
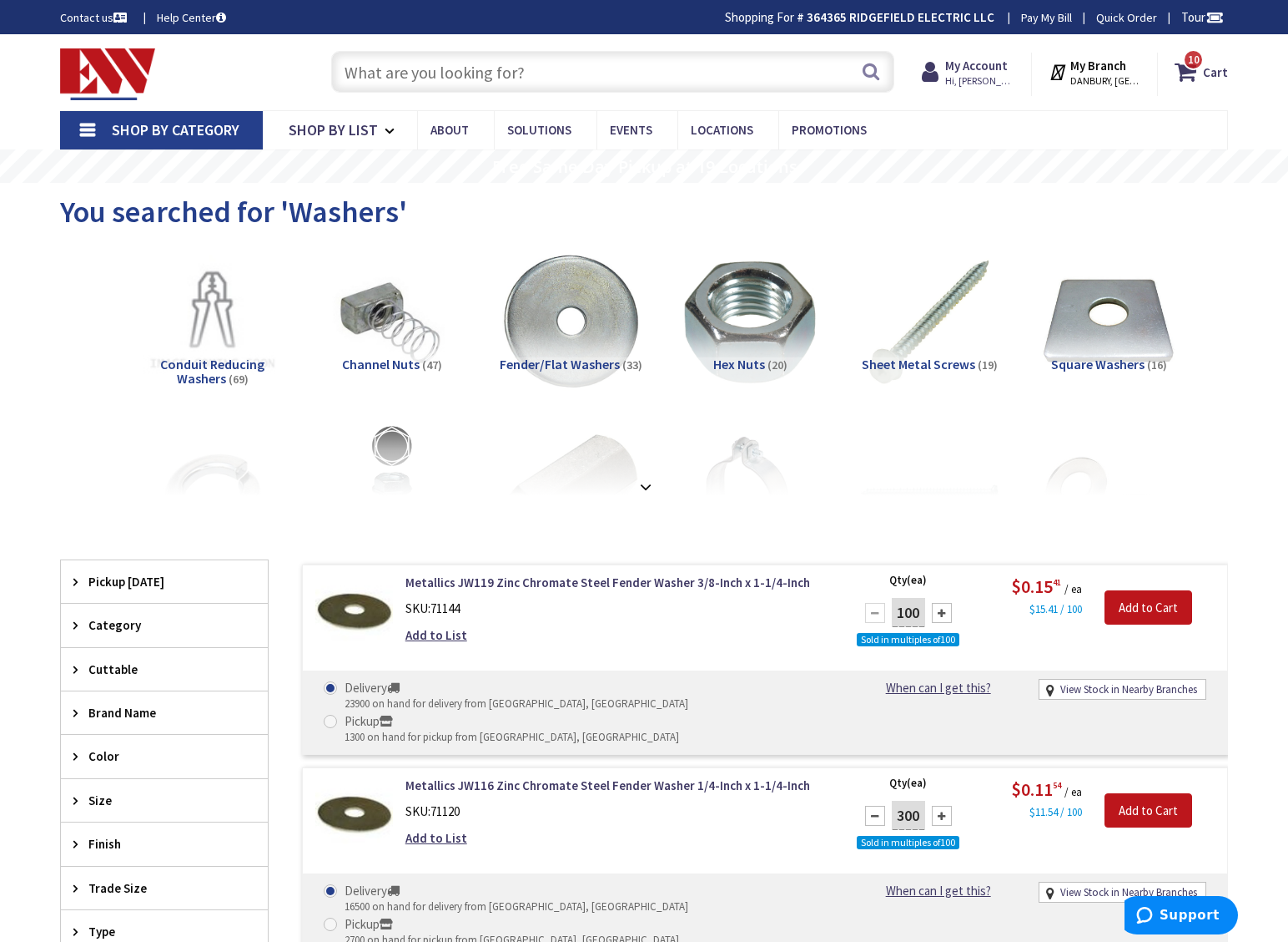
click at [175, 129] on span "Shop By Category" at bounding box center [175, 129] width 128 height 20
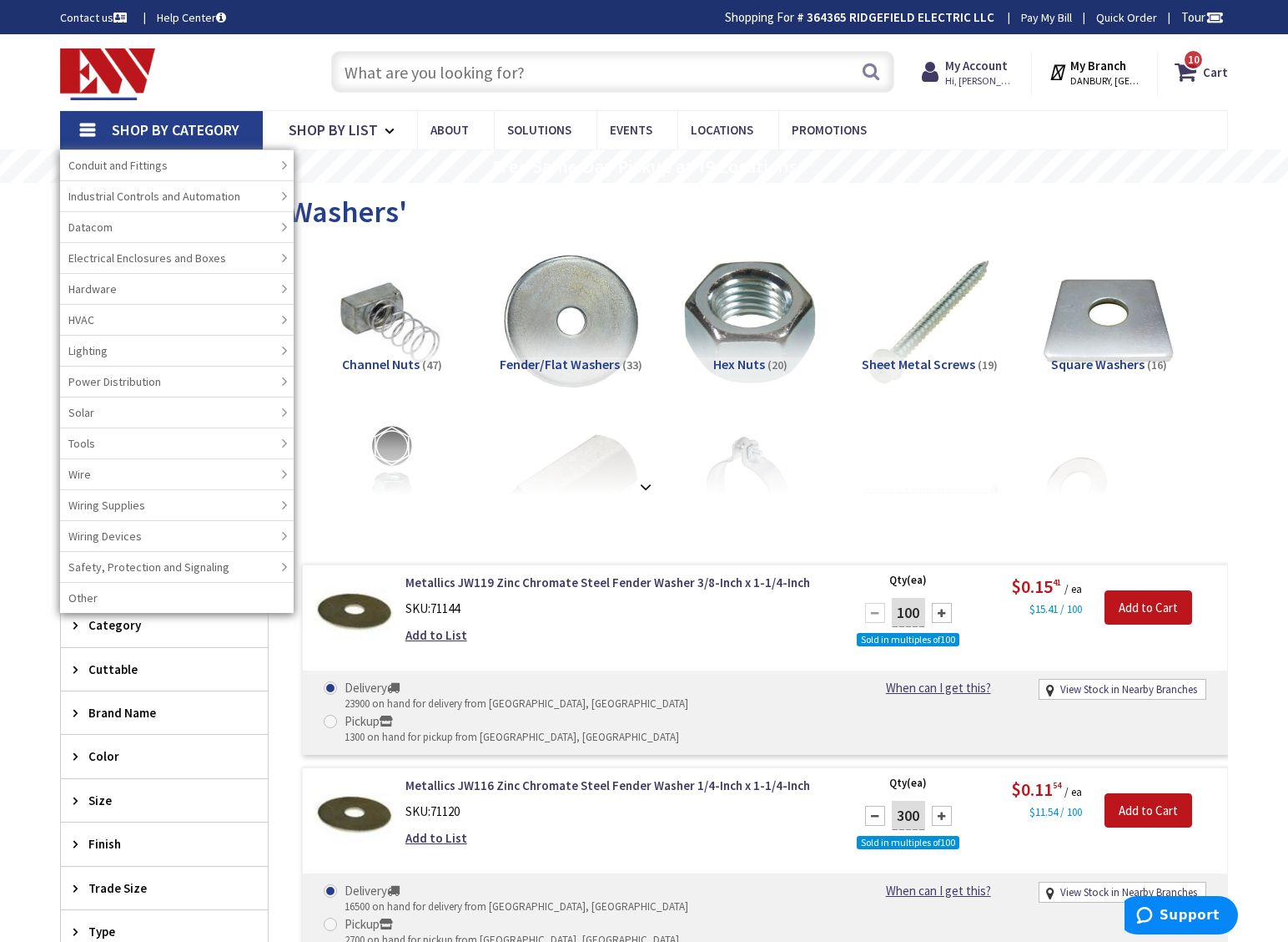
click at [400, 73] on input "text" at bounding box center [613, 72] width 564 height 42
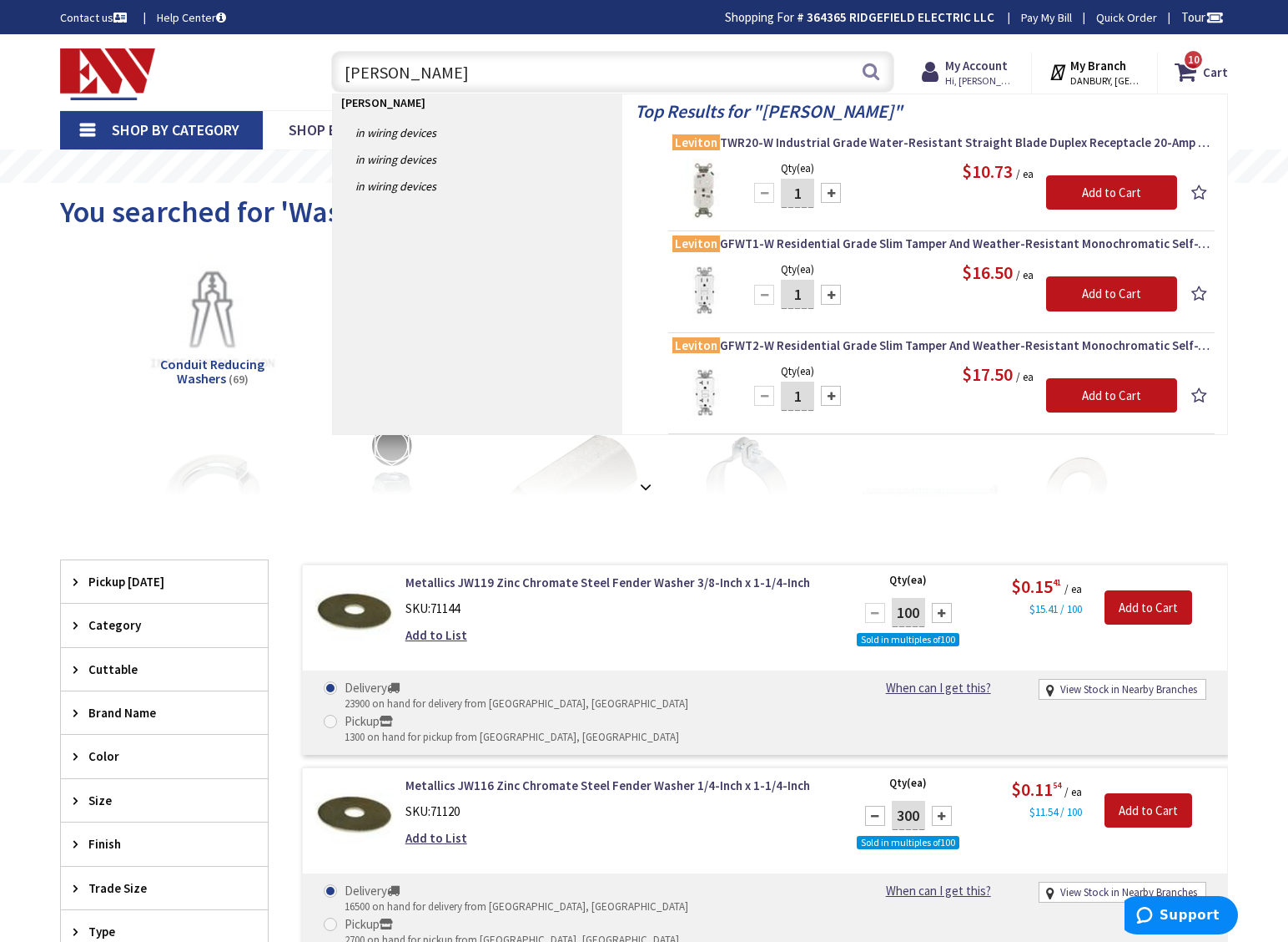
type input "Leviton wr"
click at [802, 290] on input "1" at bounding box center [797, 294] width 33 height 29
type input "10"
click at [1106, 284] on input "Add to Cart" at bounding box center [1112, 293] width 131 height 35
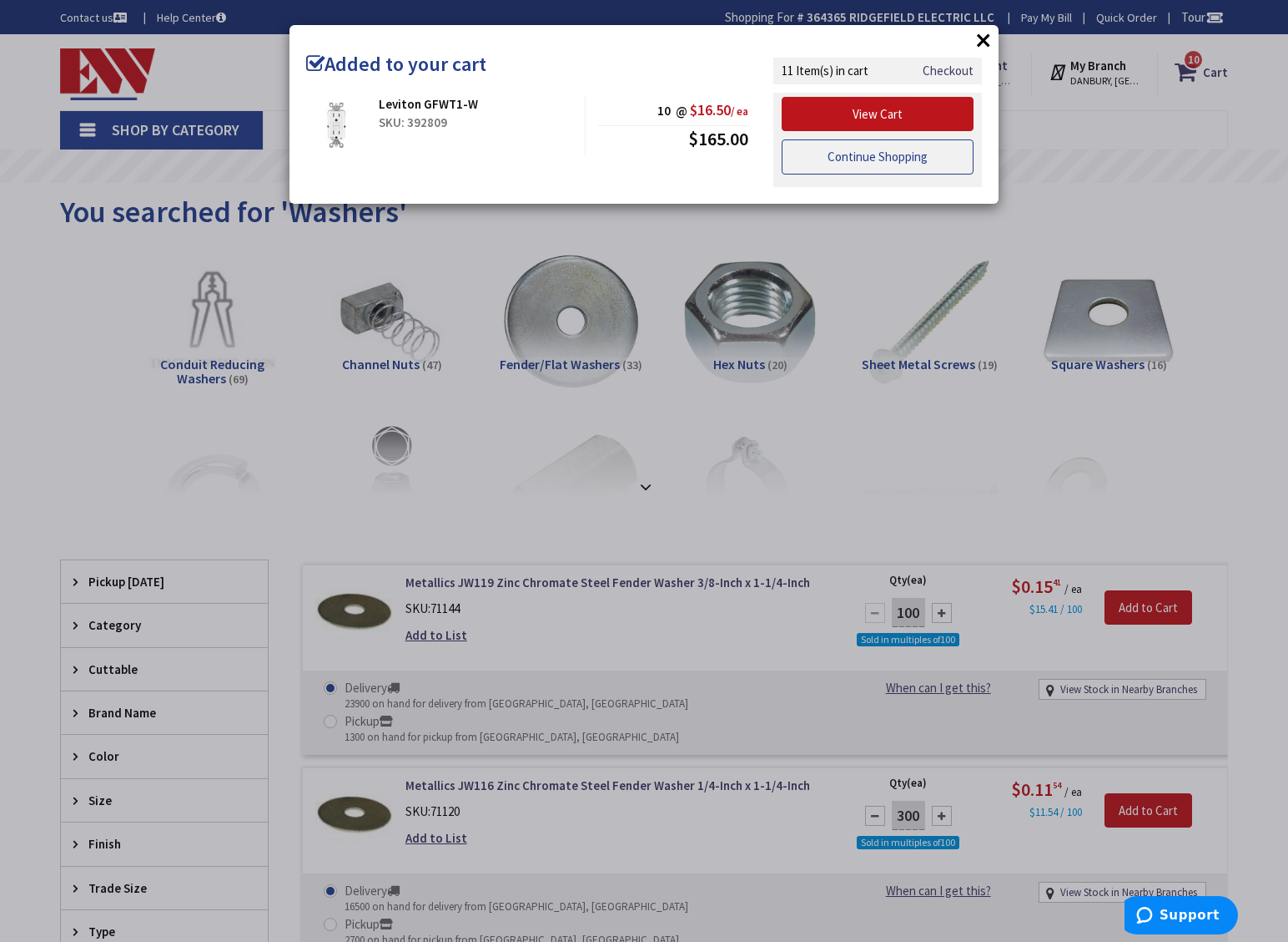
click at [940, 164] on link "Continue Shopping" at bounding box center [877, 157] width 192 height 35
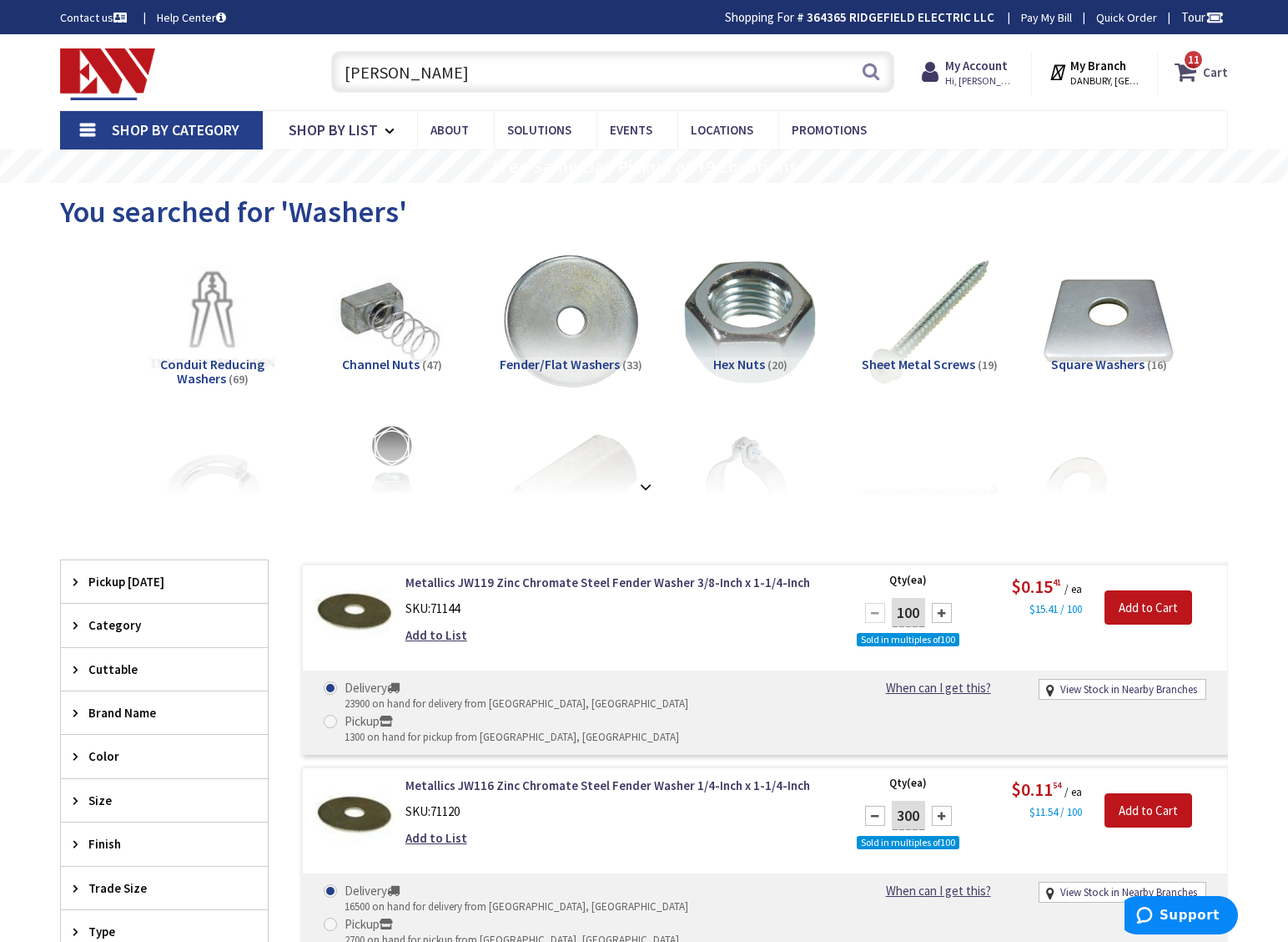
click at [1193, 69] on span "11 11 items" at bounding box center [1194, 60] width 21 height 21
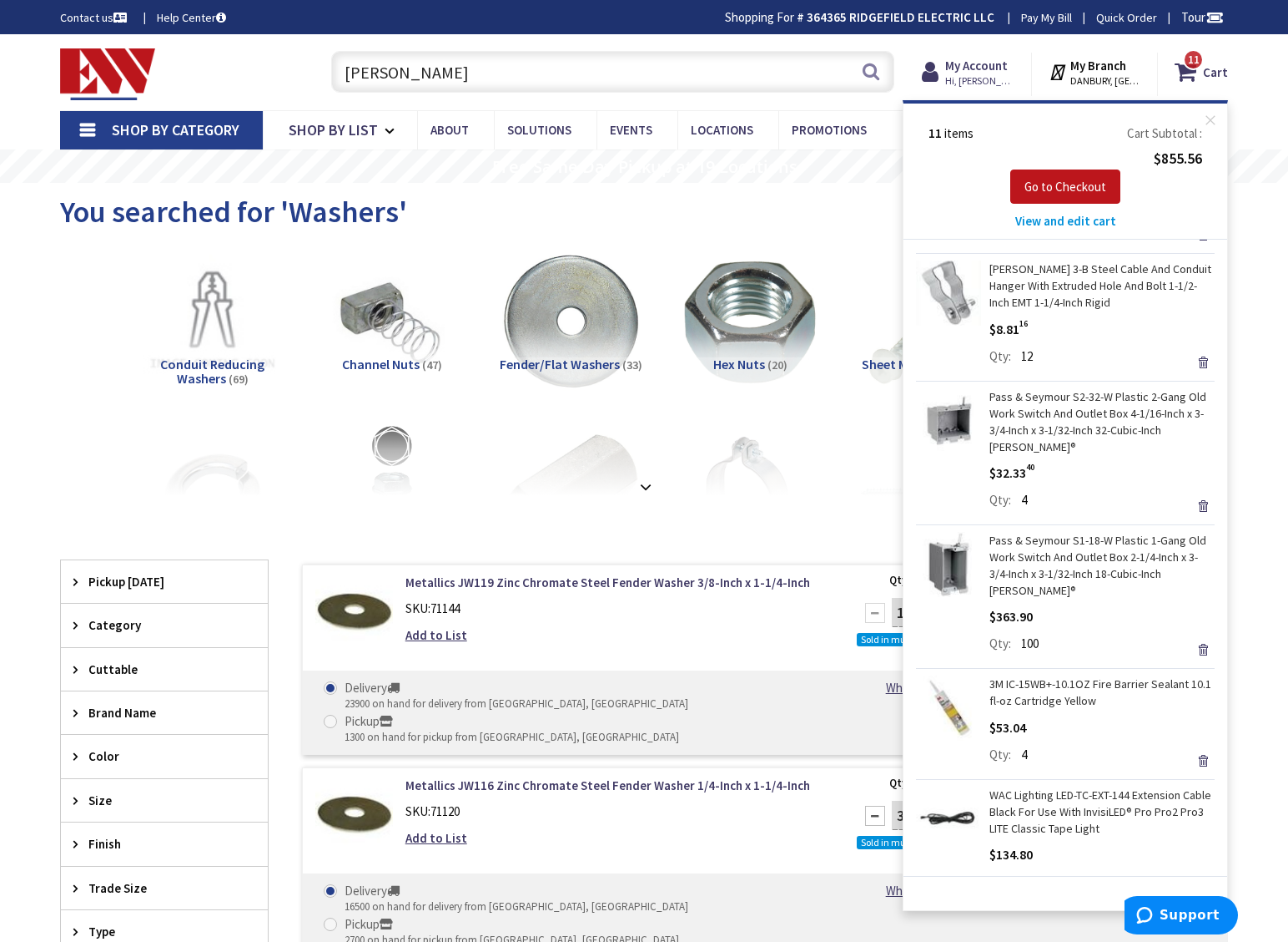
click at [220, 138] on span "Shop By Category" at bounding box center [175, 129] width 128 height 20
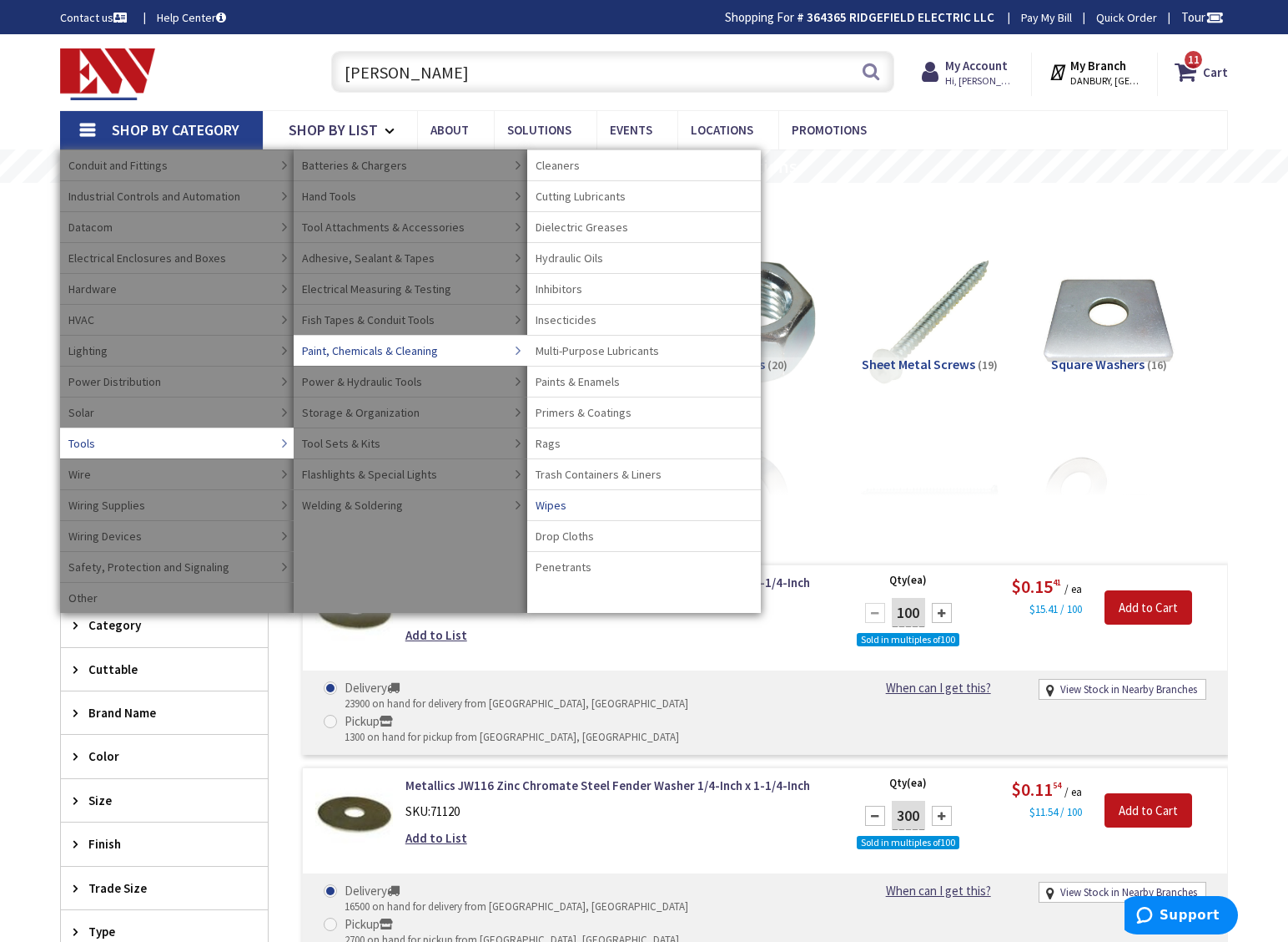
click at [597, 514] on link "Wipes" at bounding box center [644, 504] width 233 height 31
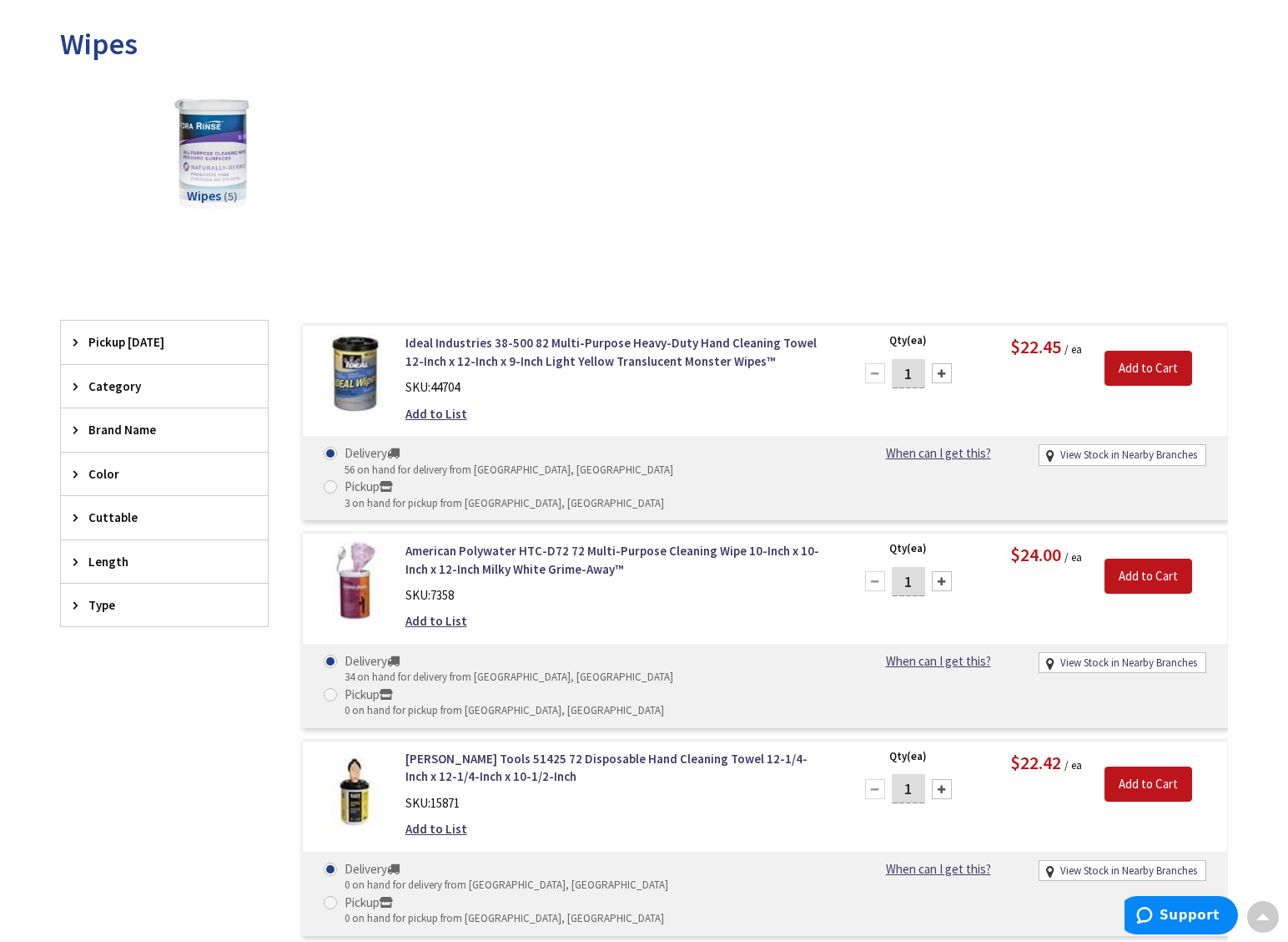
scroll to position [228, 0]
click at [941, 382] on div at bounding box center [942, 372] width 20 height 20
type input "2"
click at [1151, 364] on input "Add to Cart" at bounding box center [1148, 367] width 88 height 35
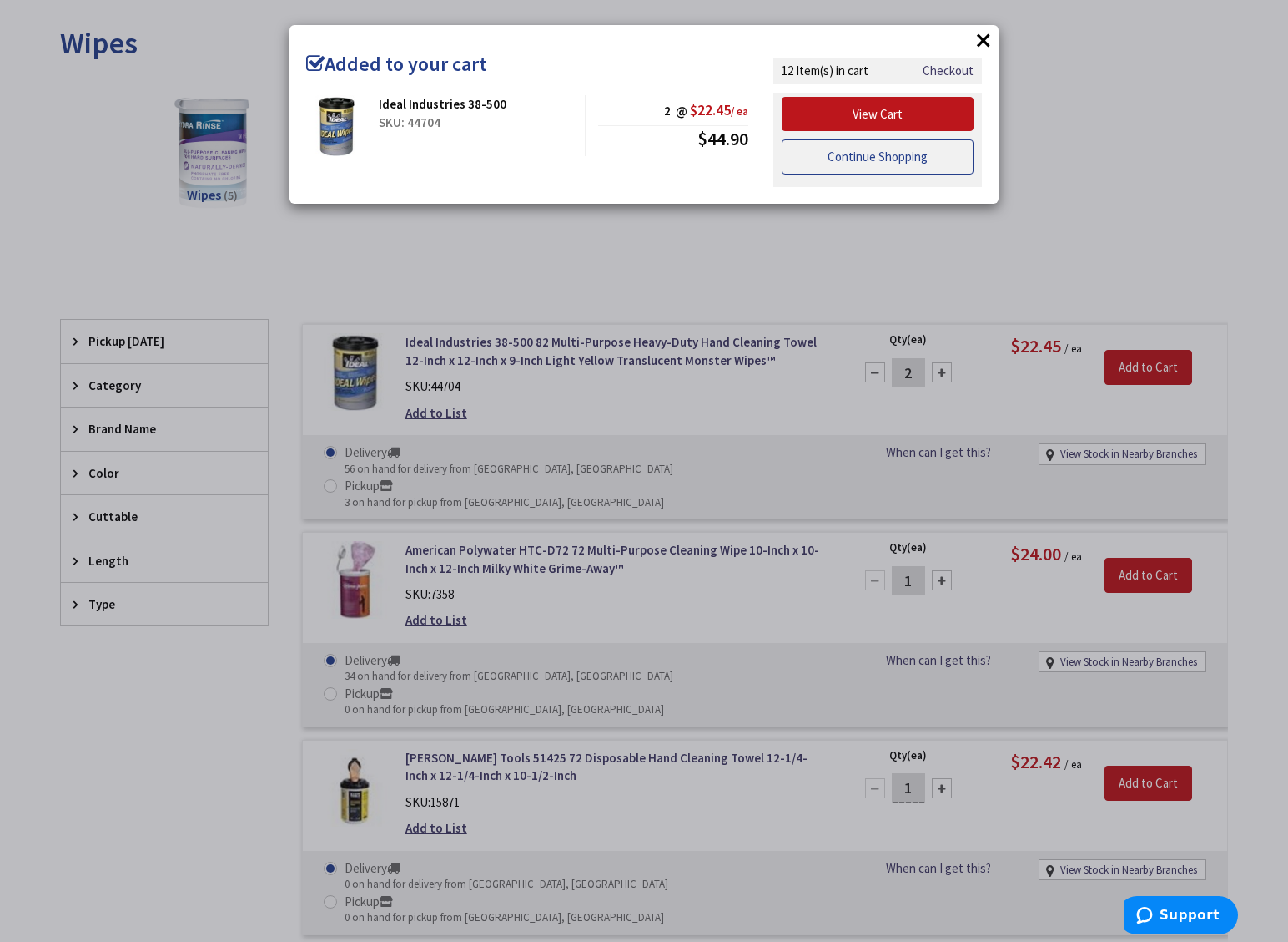
click at [905, 163] on link "Continue Shopping" at bounding box center [877, 157] width 192 height 35
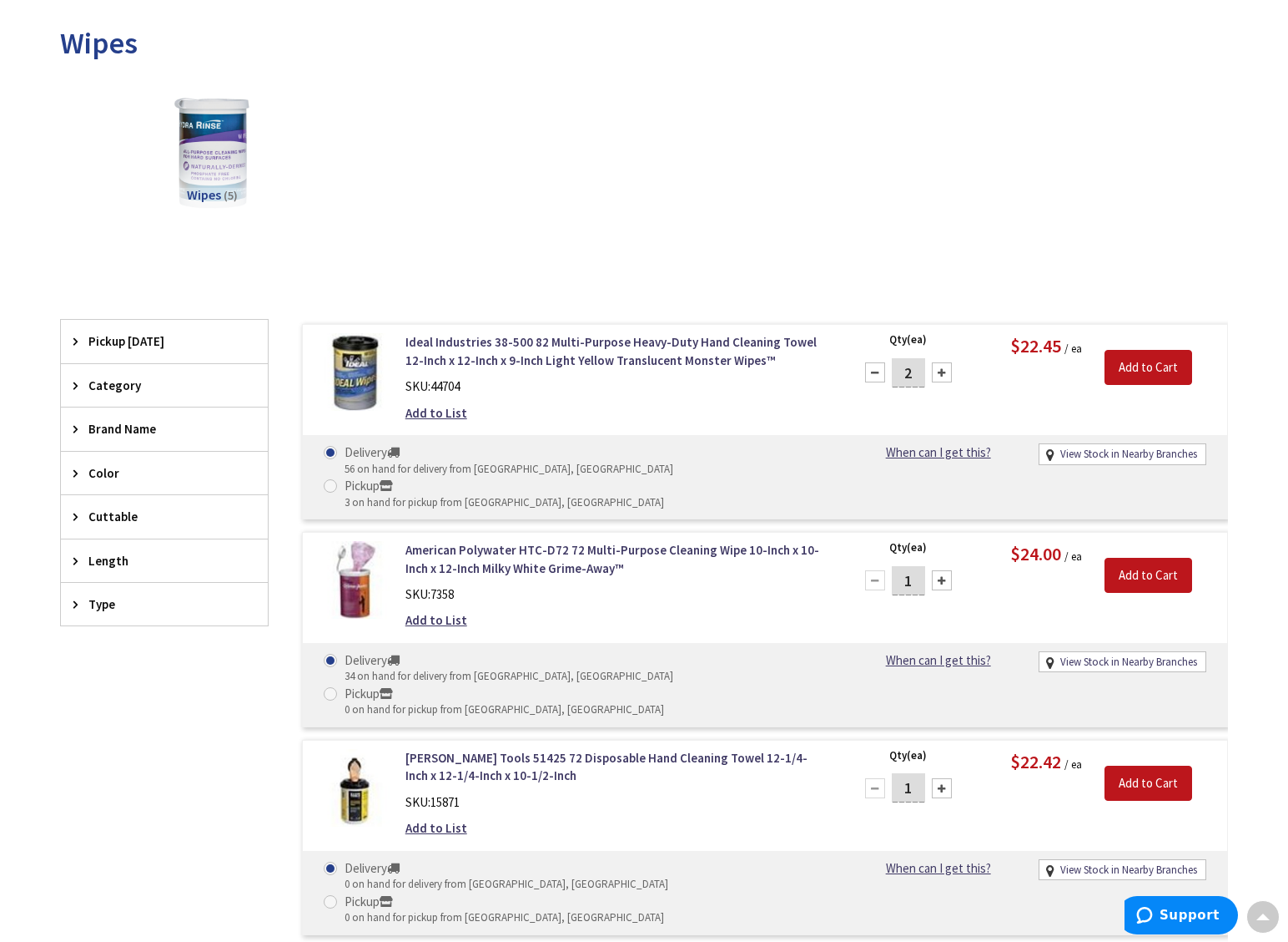
scroll to position [0, 0]
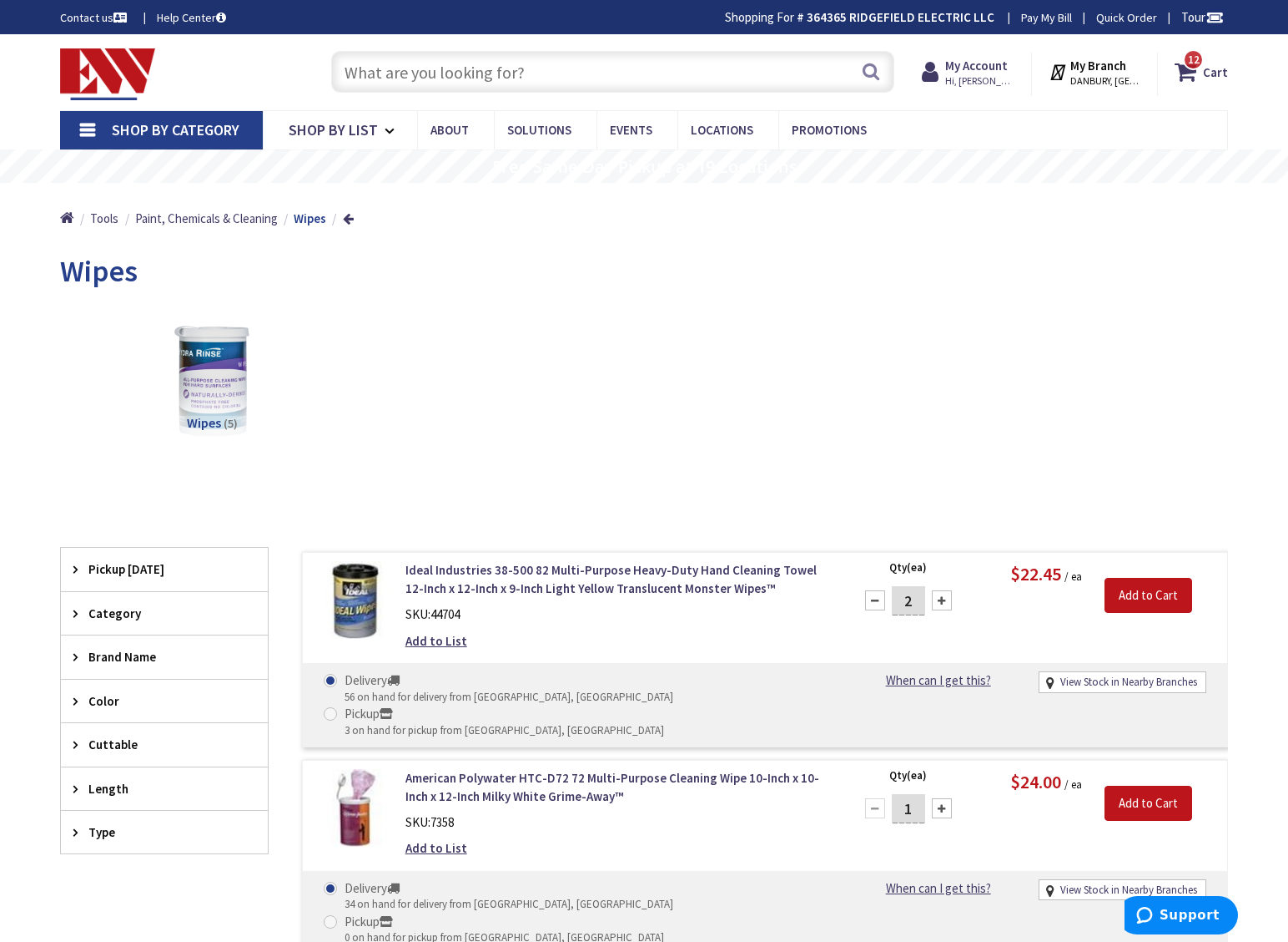
click at [193, 136] on span "Shop By Category" at bounding box center [175, 129] width 128 height 20
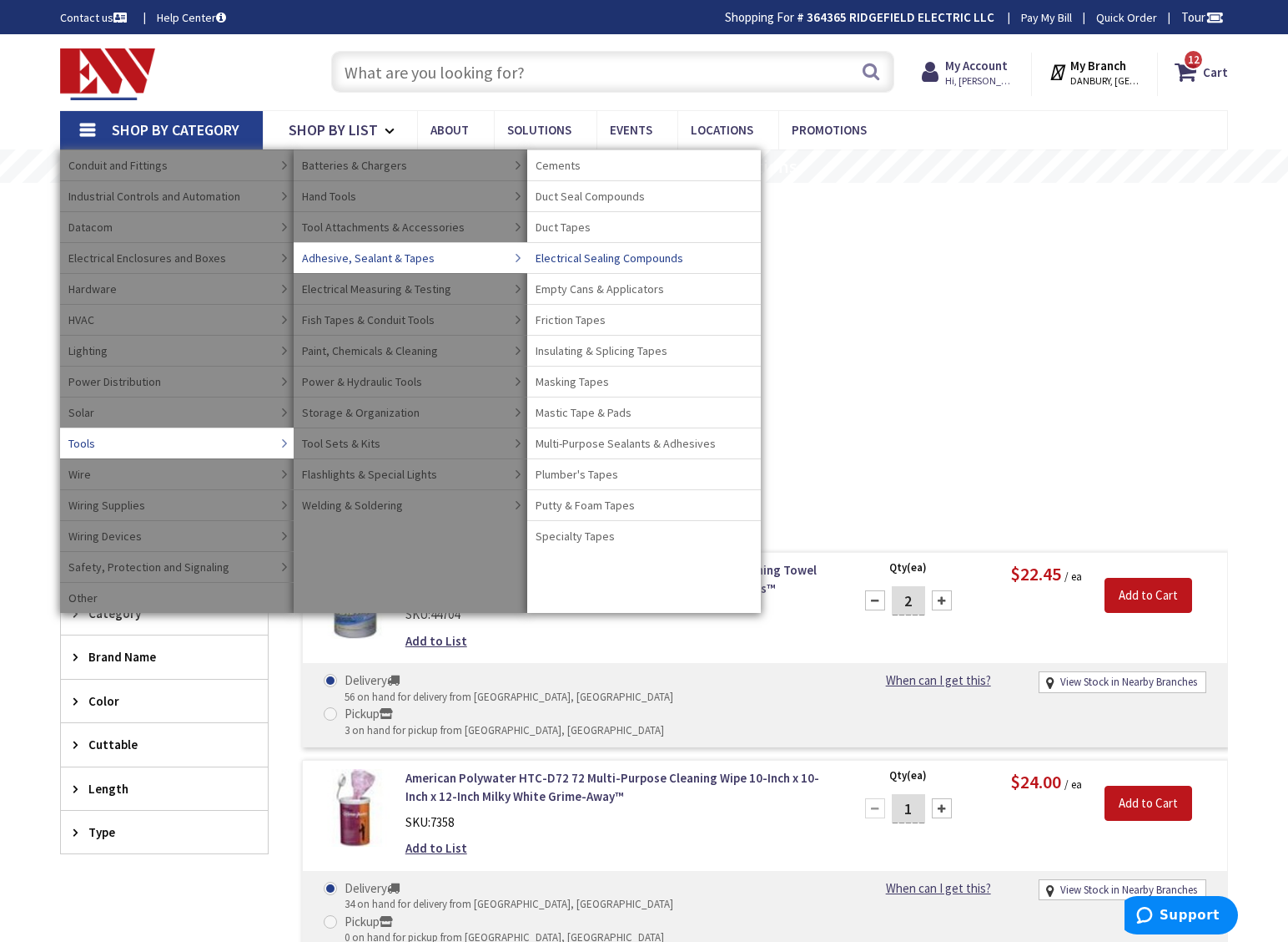
click at [621, 256] on span "Electrical Sealing Compounds" at bounding box center [610, 258] width 148 height 17
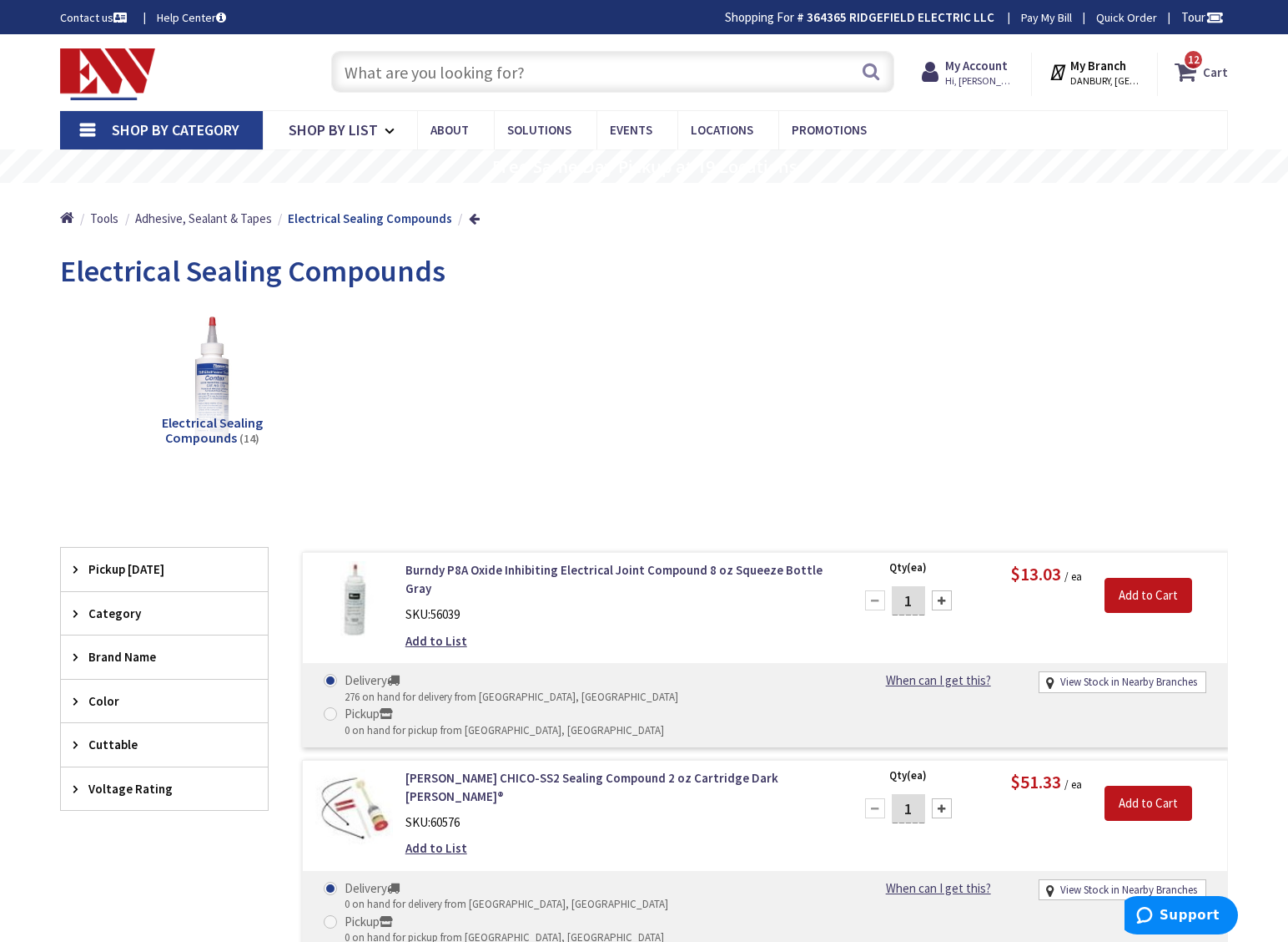
click at [1195, 67] on span "12 12 items" at bounding box center [1194, 60] width 21 height 21
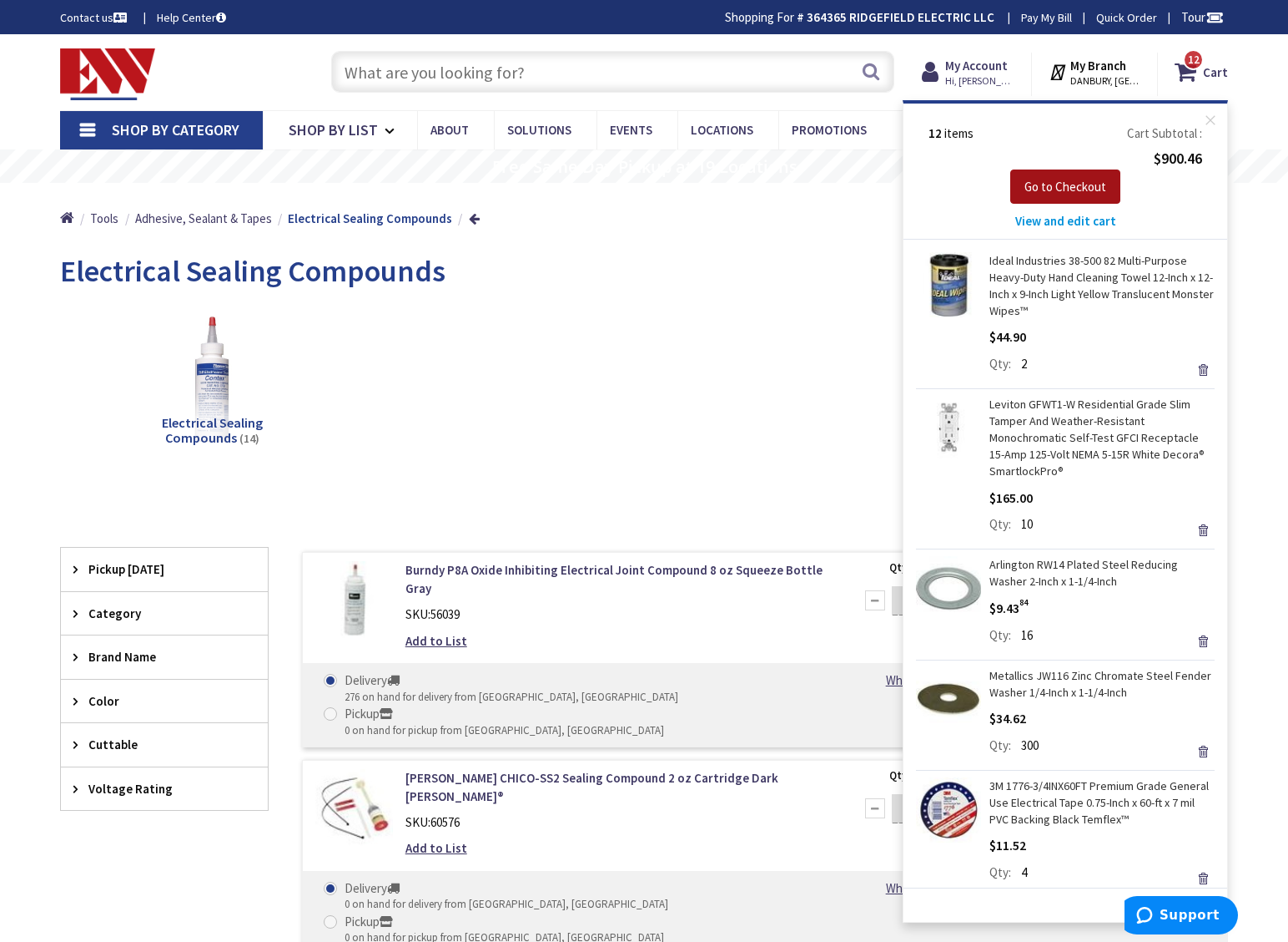
click at [1077, 191] on span "Go to Checkout" at bounding box center [1066, 187] width 82 height 16
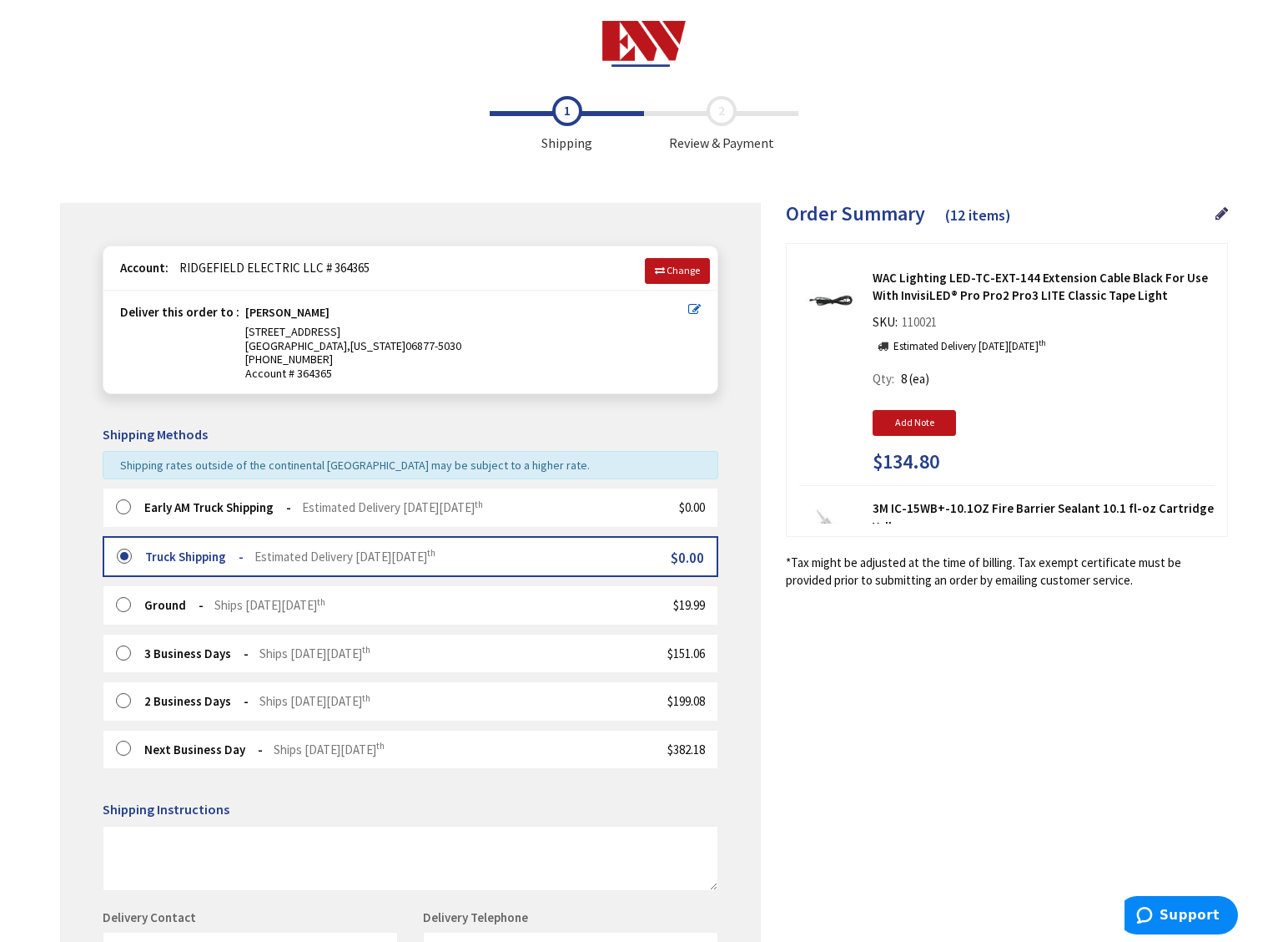
click at [125, 507] on label at bounding box center [129, 508] width 26 height 17
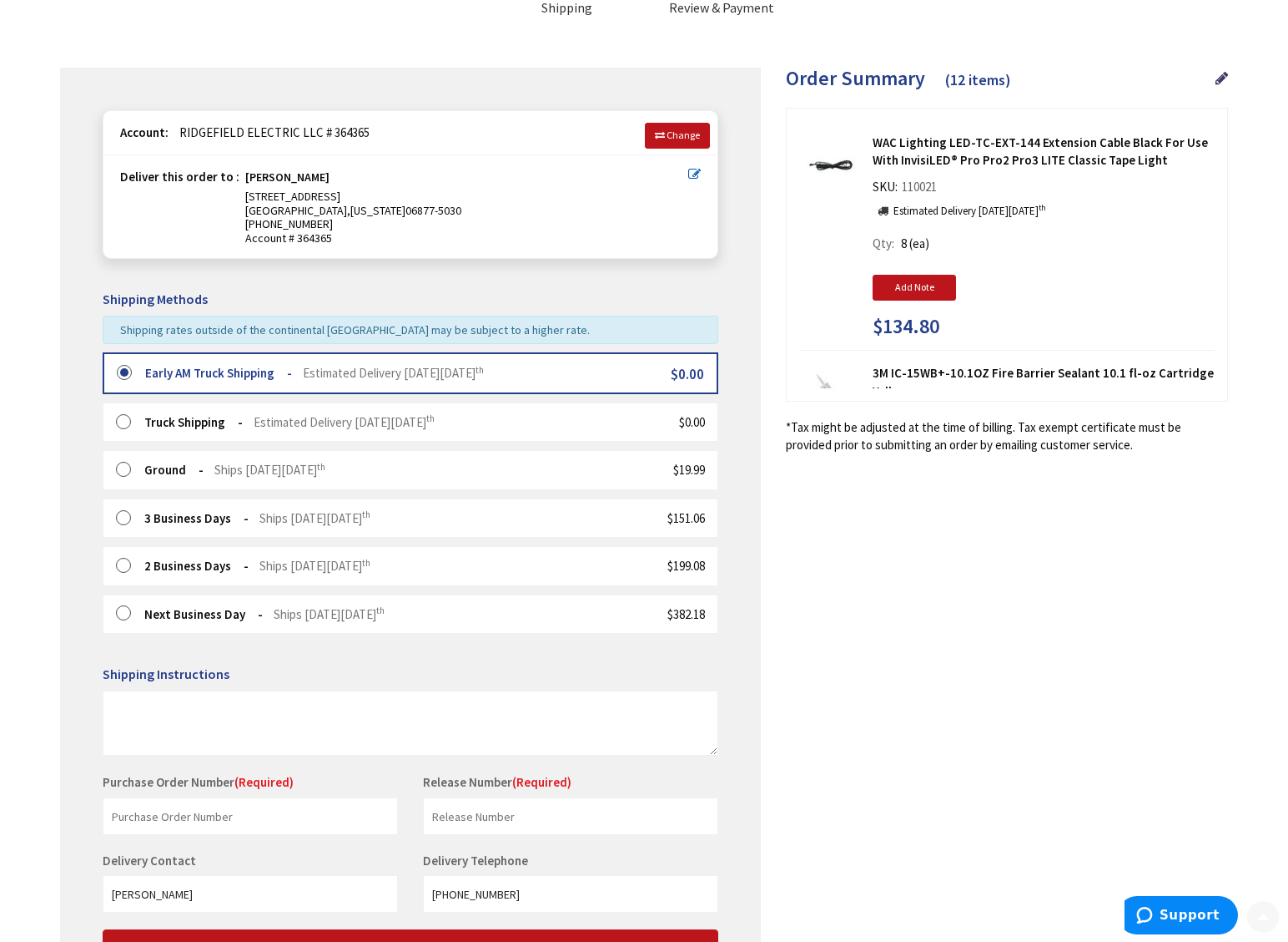
scroll to position [140, 0]
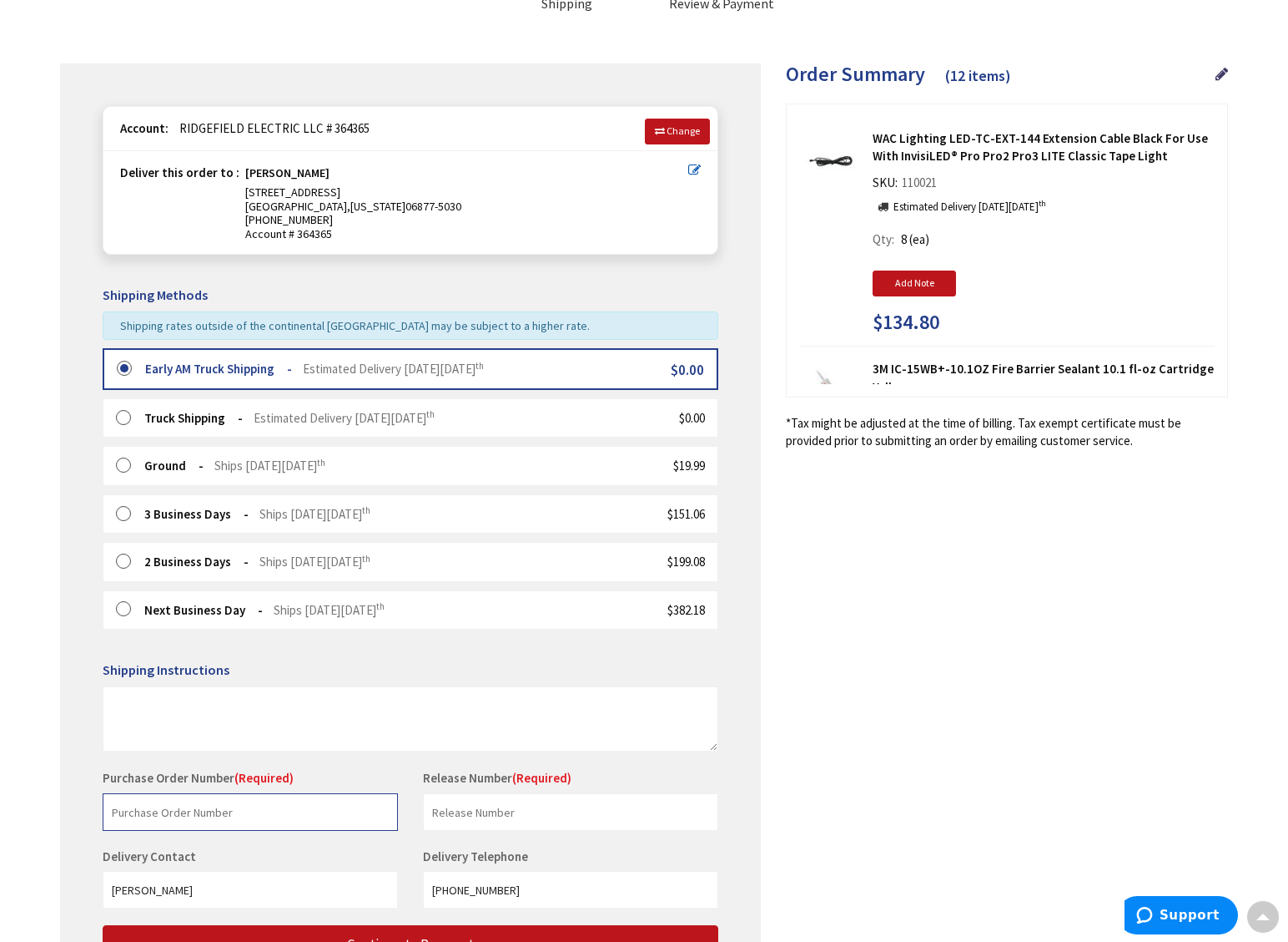
click at [243, 814] on input "text" at bounding box center [250, 812] width 295 height 37
type input "stock"
click at [493, 814] on input "text" at bounding box center [570, 812] width 295 height 37
type input "stock"
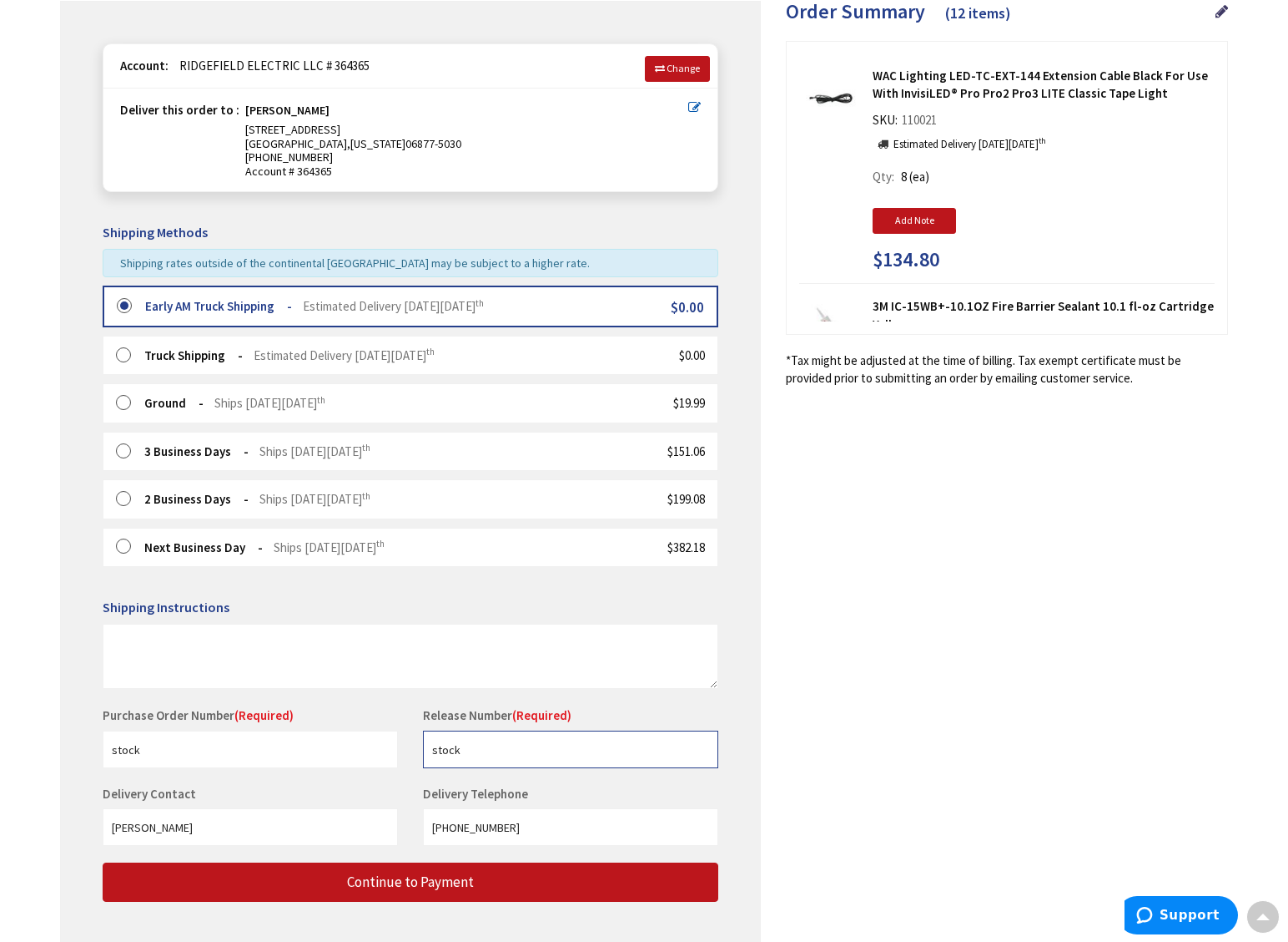
scroll to position [203, 0]
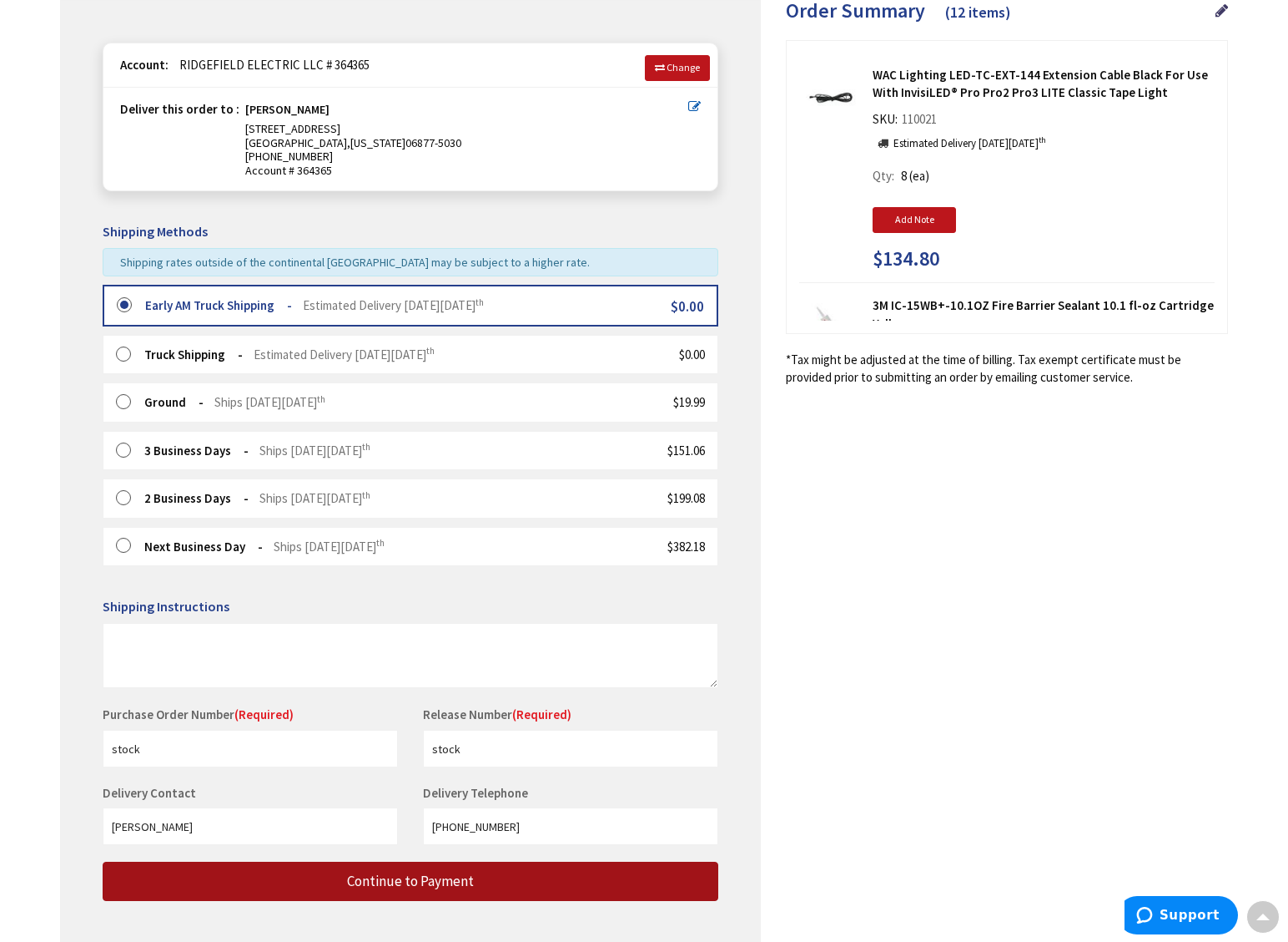
click at [412, 876] on span "Continue to Payment" at bounding box center [410, 881] width 127 height 19
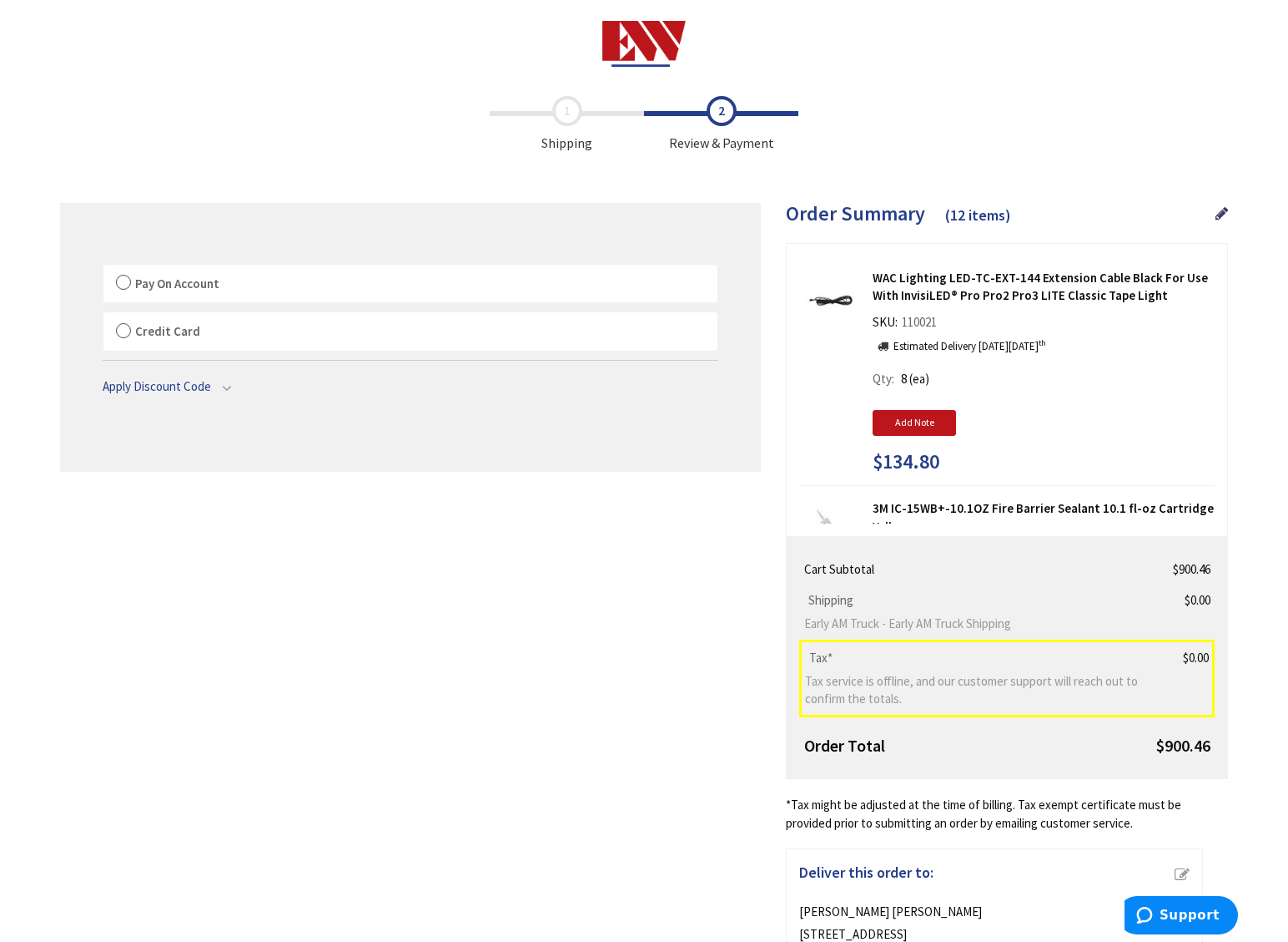
click at [121, 286] on label "Pay On Account" at bounding box center [410, 284] width 614 height 38
click at [126, 284] on label "Pay On Account" at bounding box center [410, 284] width 614 height 38
click at [104, 268] on input "Pay On Account" at bounding box center [104, 268] width 0 height 0
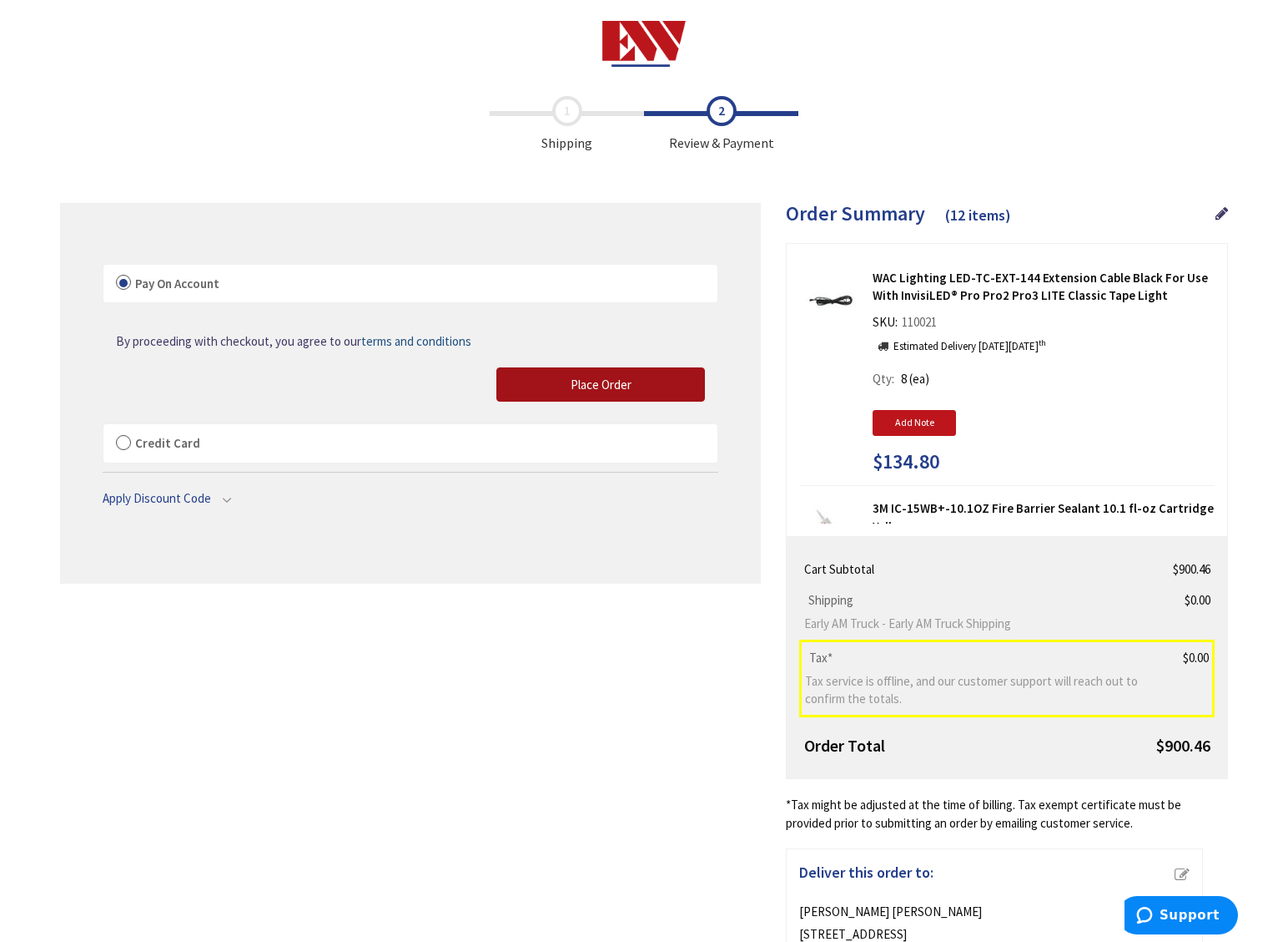
click at [598, 394] on button "Place Order" at bounding box center [600, 384] width 209 height 35
